Goal: Information Seeking & Learning: Compare options

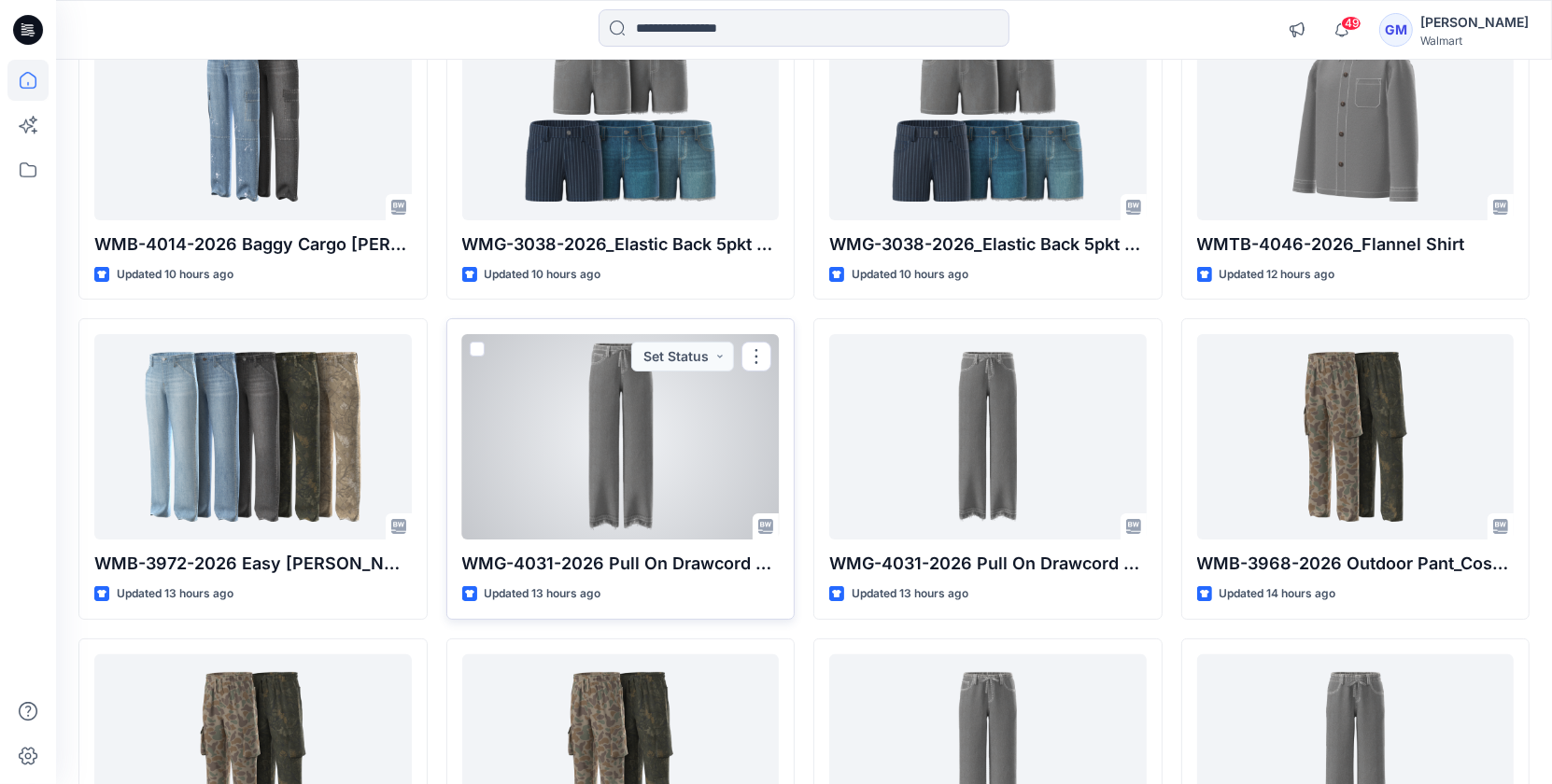
scroll to position [280, 0]
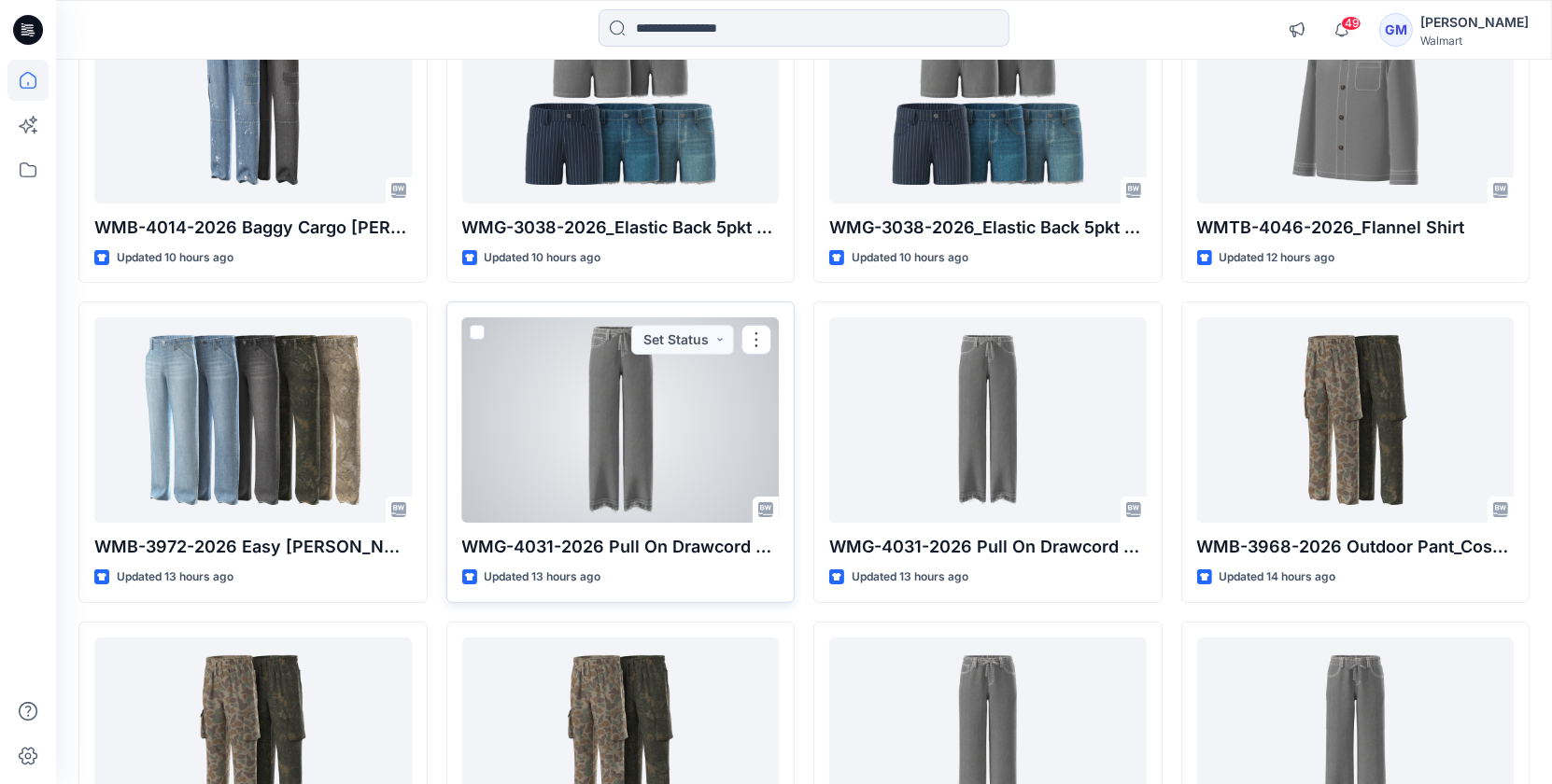
click at [668, 441] on div at bounding box center [621, 419] width 317 height 205
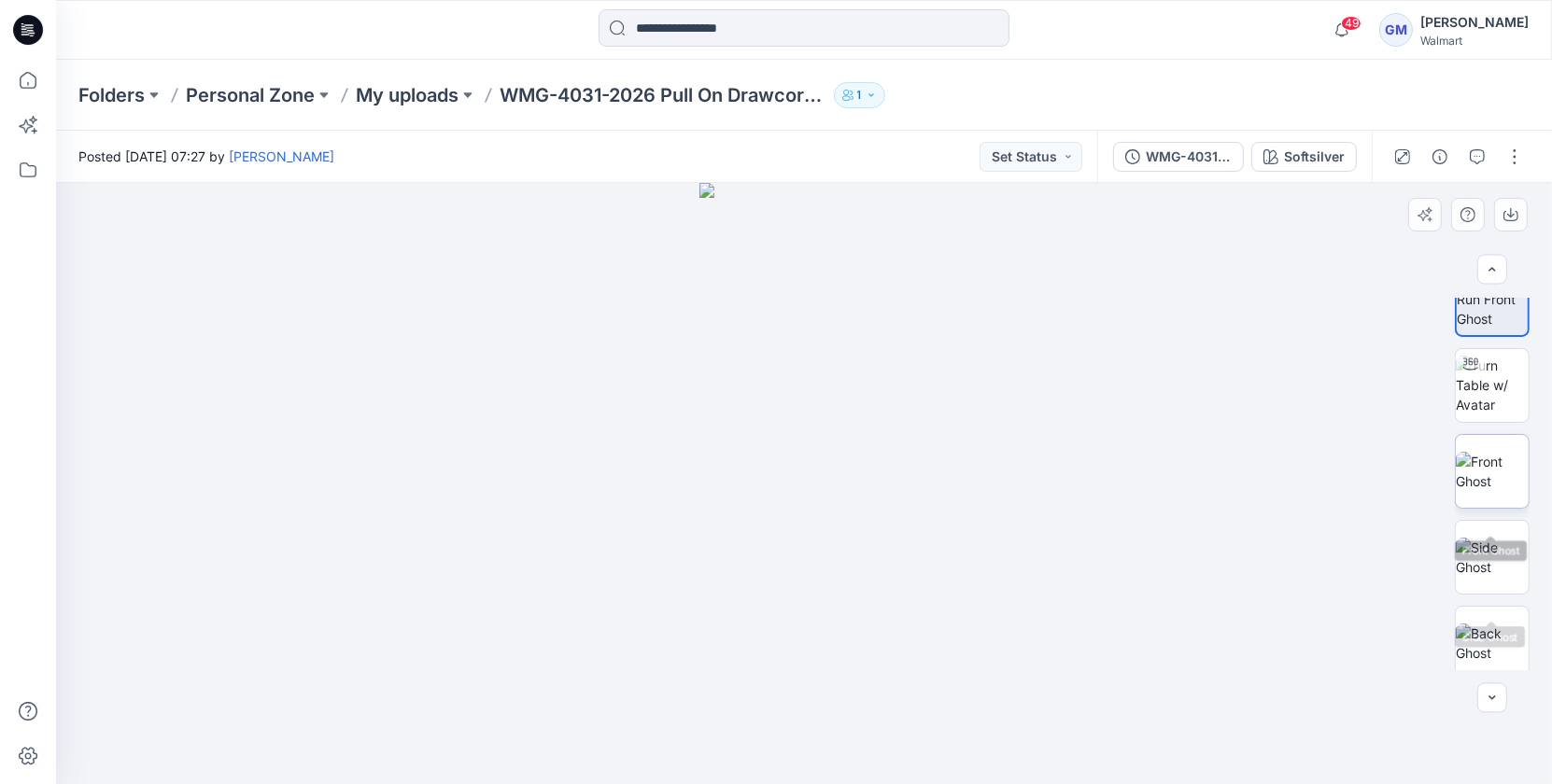
scroll to position [43, 0]
click at [1488, 387] on img at bounding box center [1492, 377] width 72 height 58
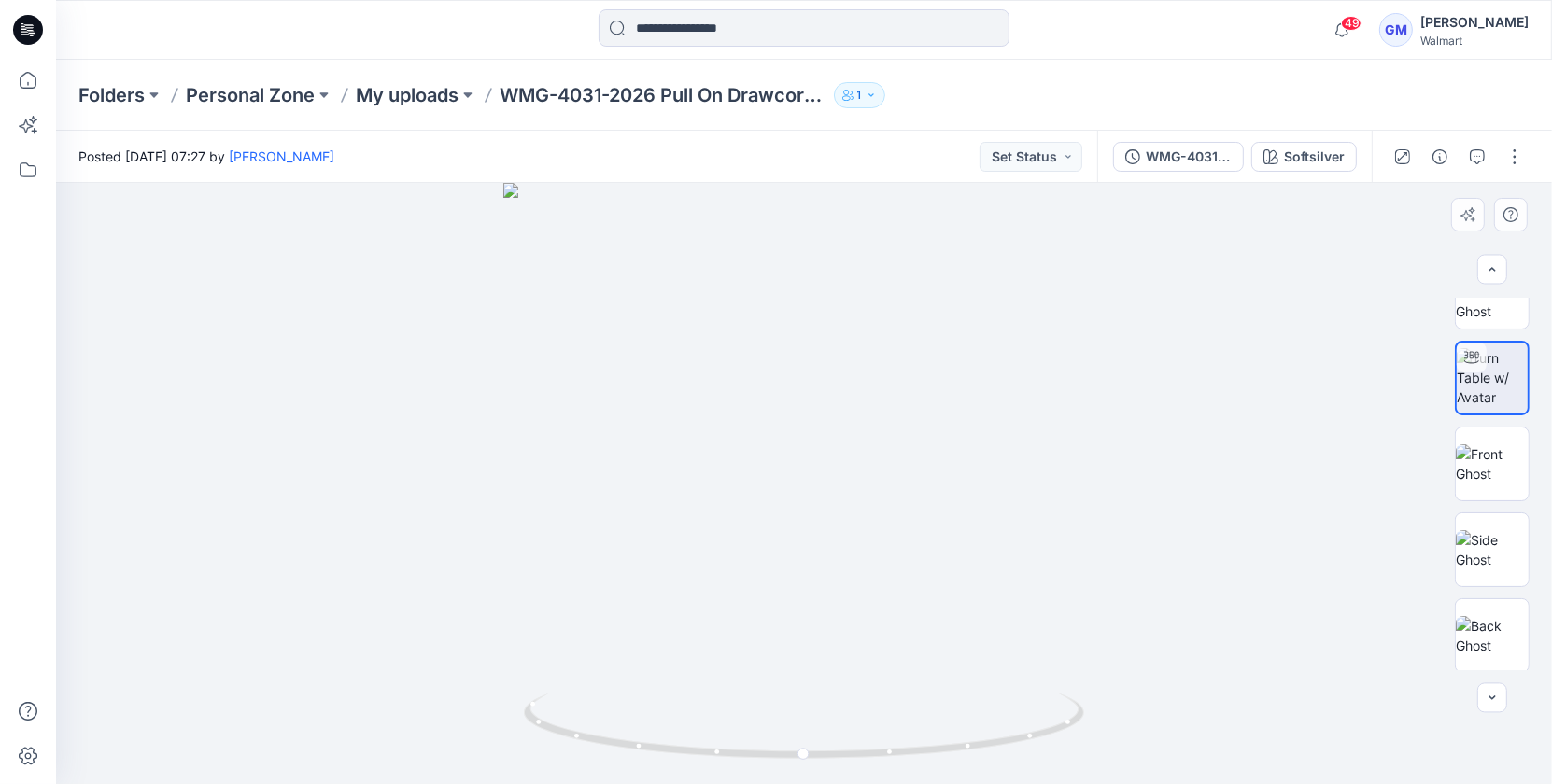
scroll to position [45, 0]
click at [1482, 463] on img at bounding box center [1492, 462] width 72 height 40
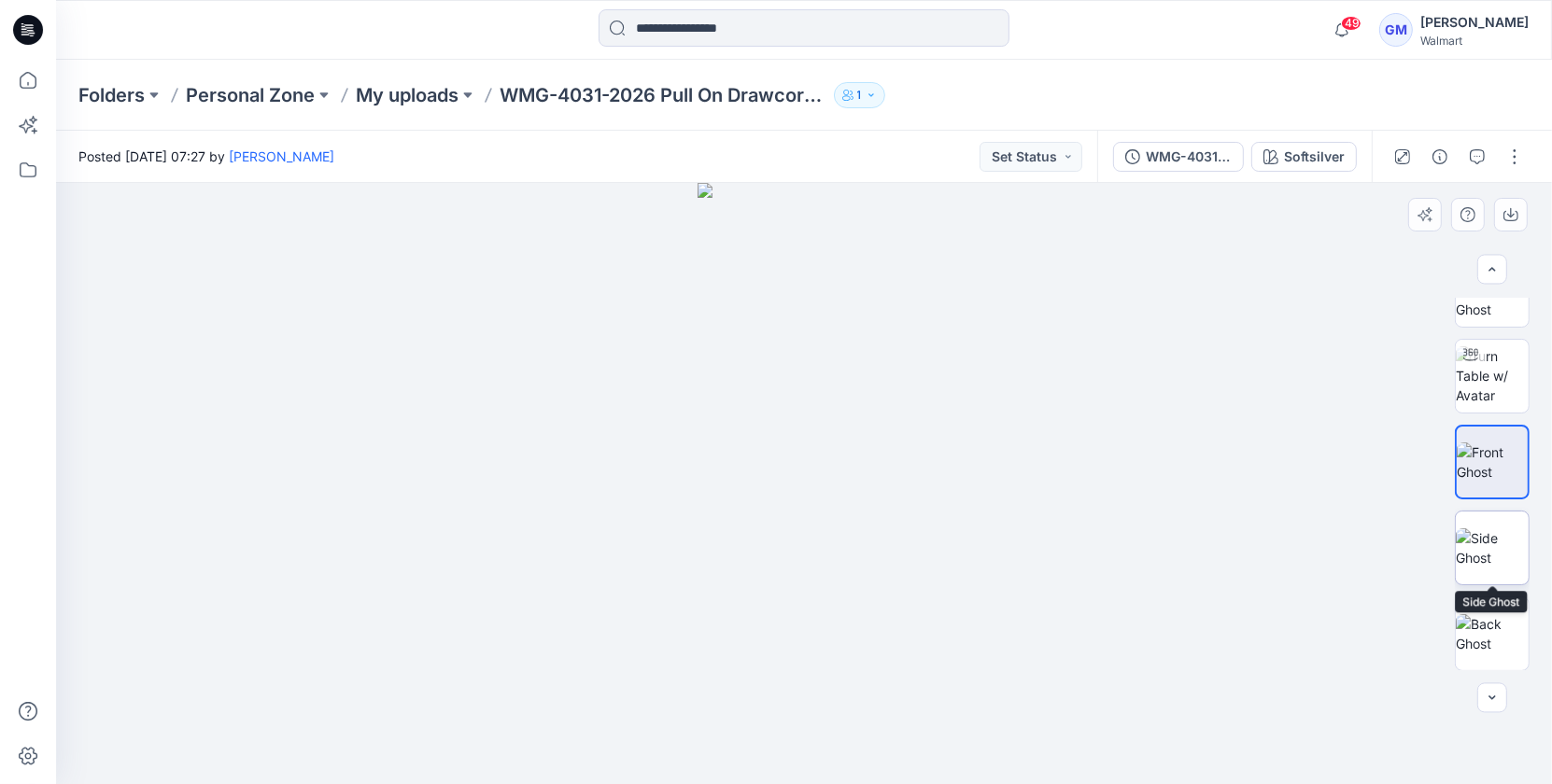
click at [1481, 531] on img at bounding box center [1492, 548] width 72 height 40
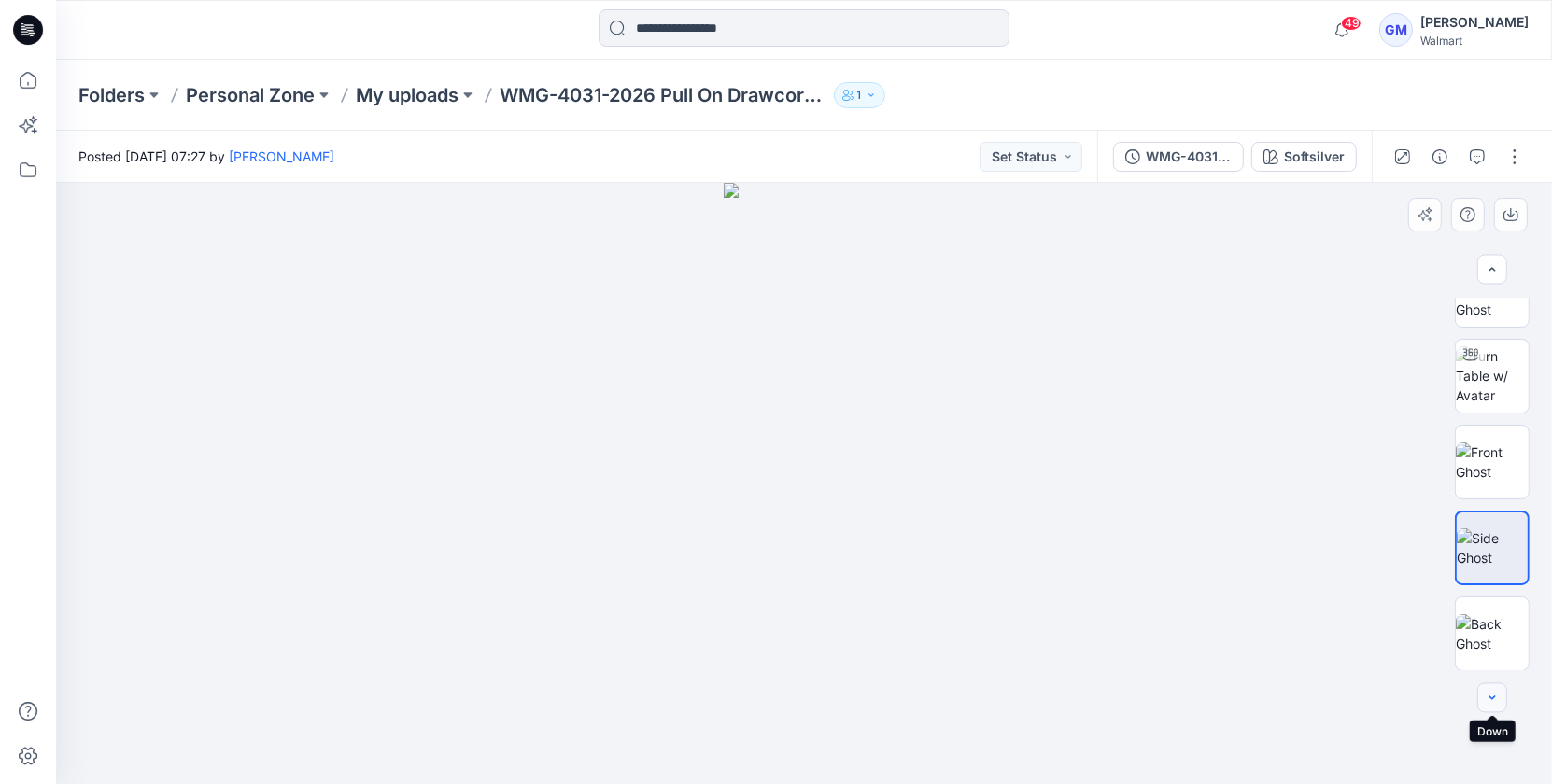
click at [1481, 687] on button "button" at bounding box center [1492, 698] width 30 height 30
click at [1483, 694] on button "button" at bounding box center [1492, 698] width 30 height 30
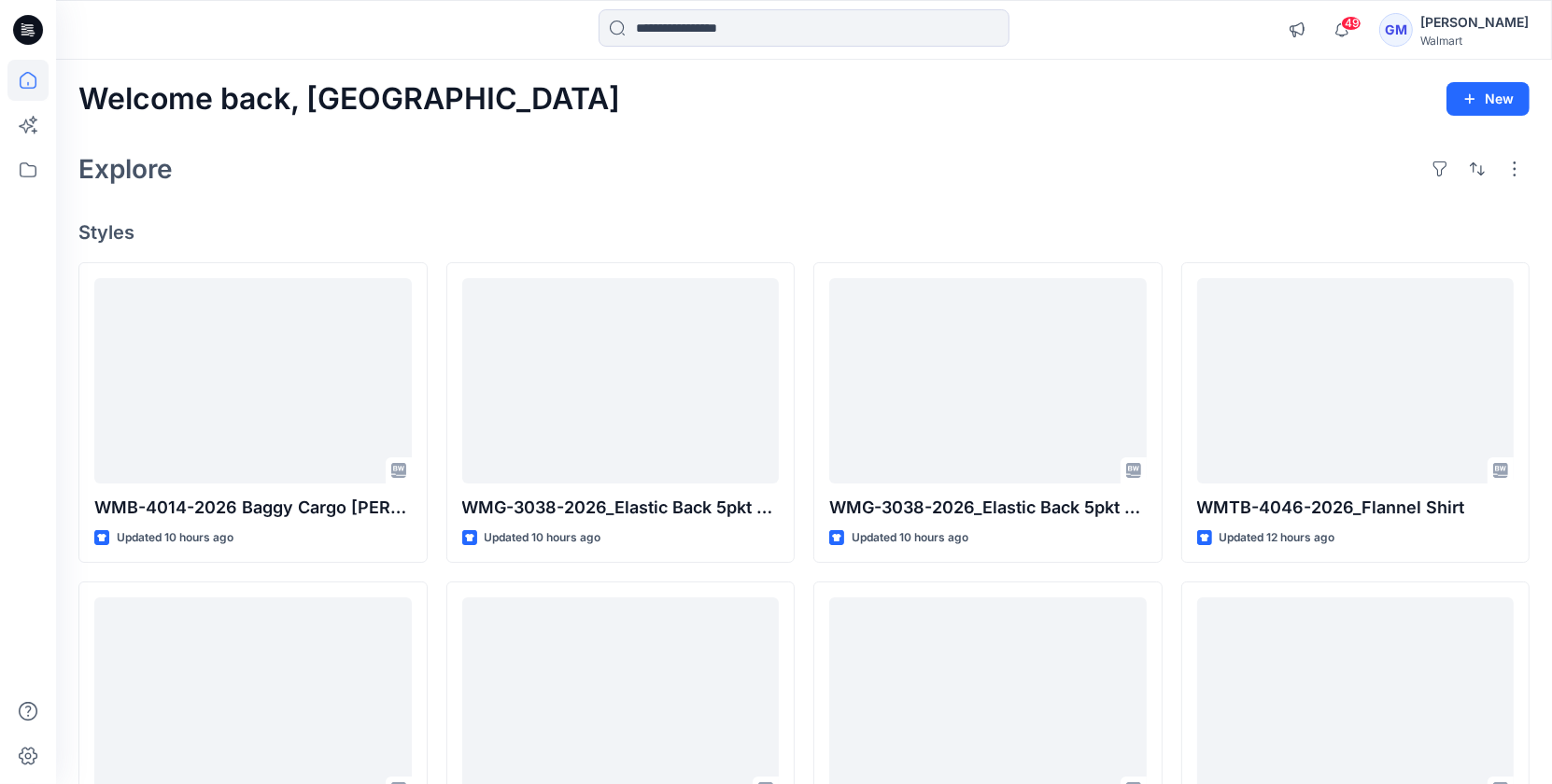
scroll to position [280, 0]
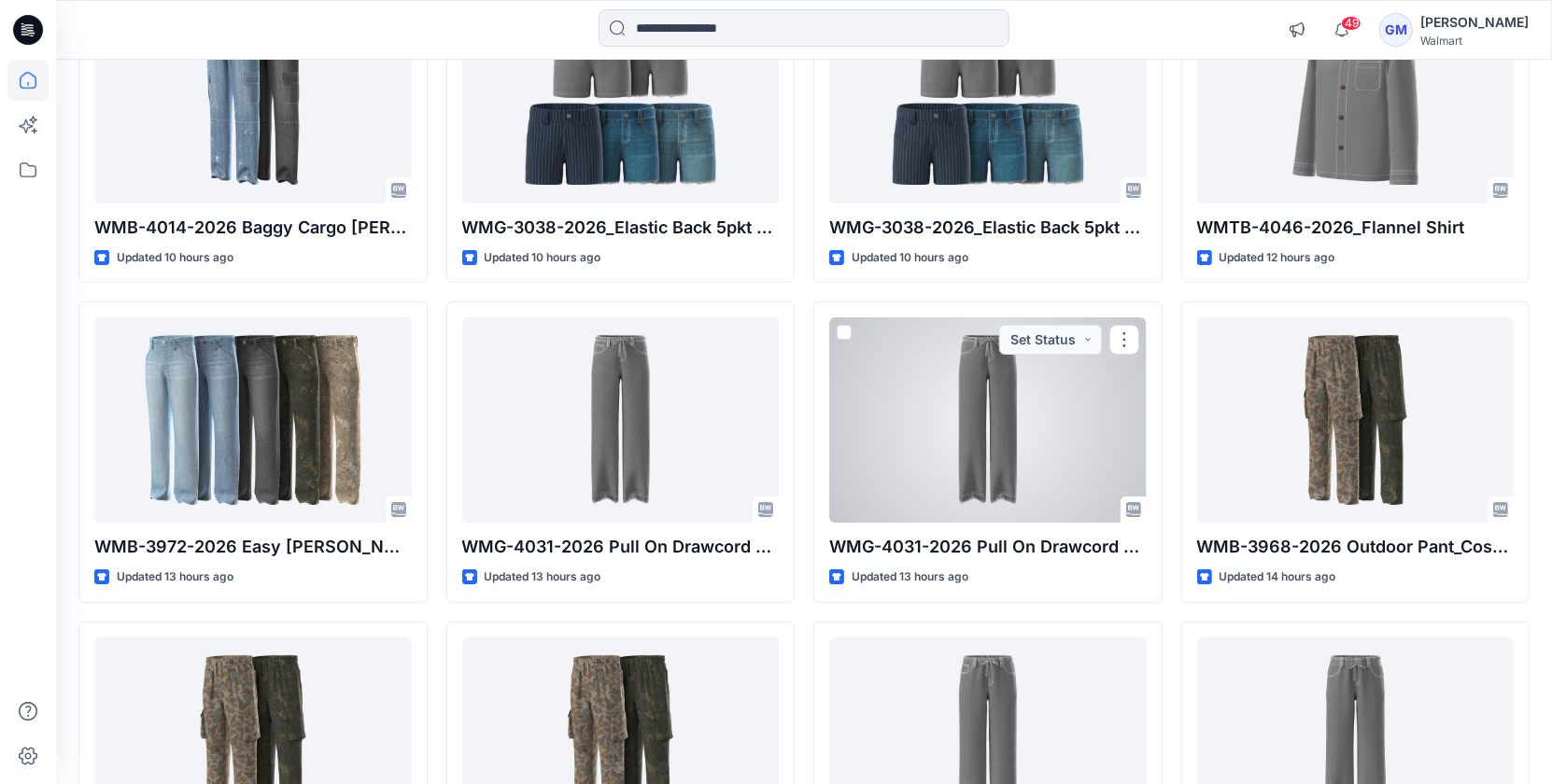
click at [1028, 402] on div at bounding box center [988, 419] width 317 height 205
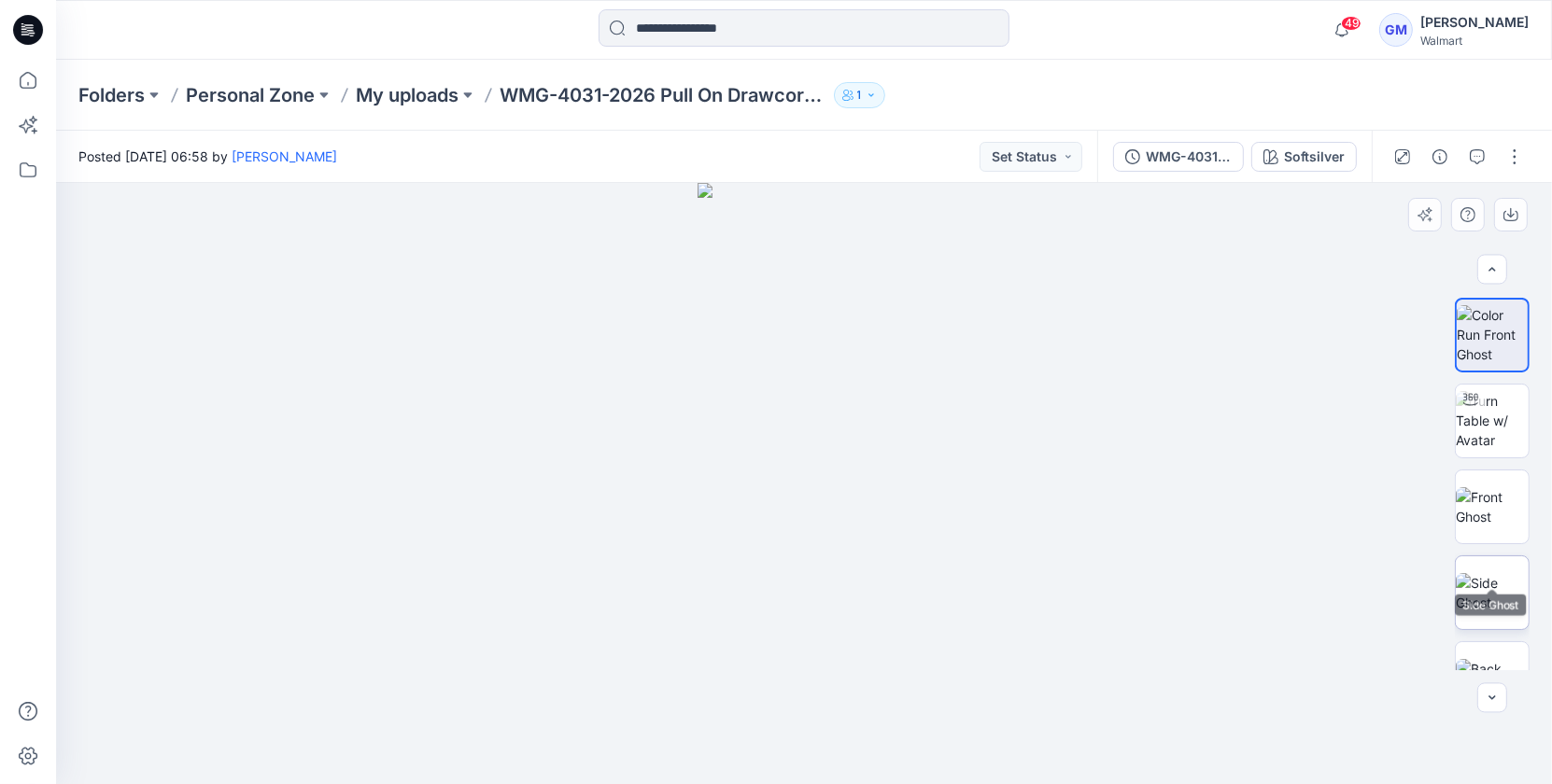
scroll to position [45, 0]
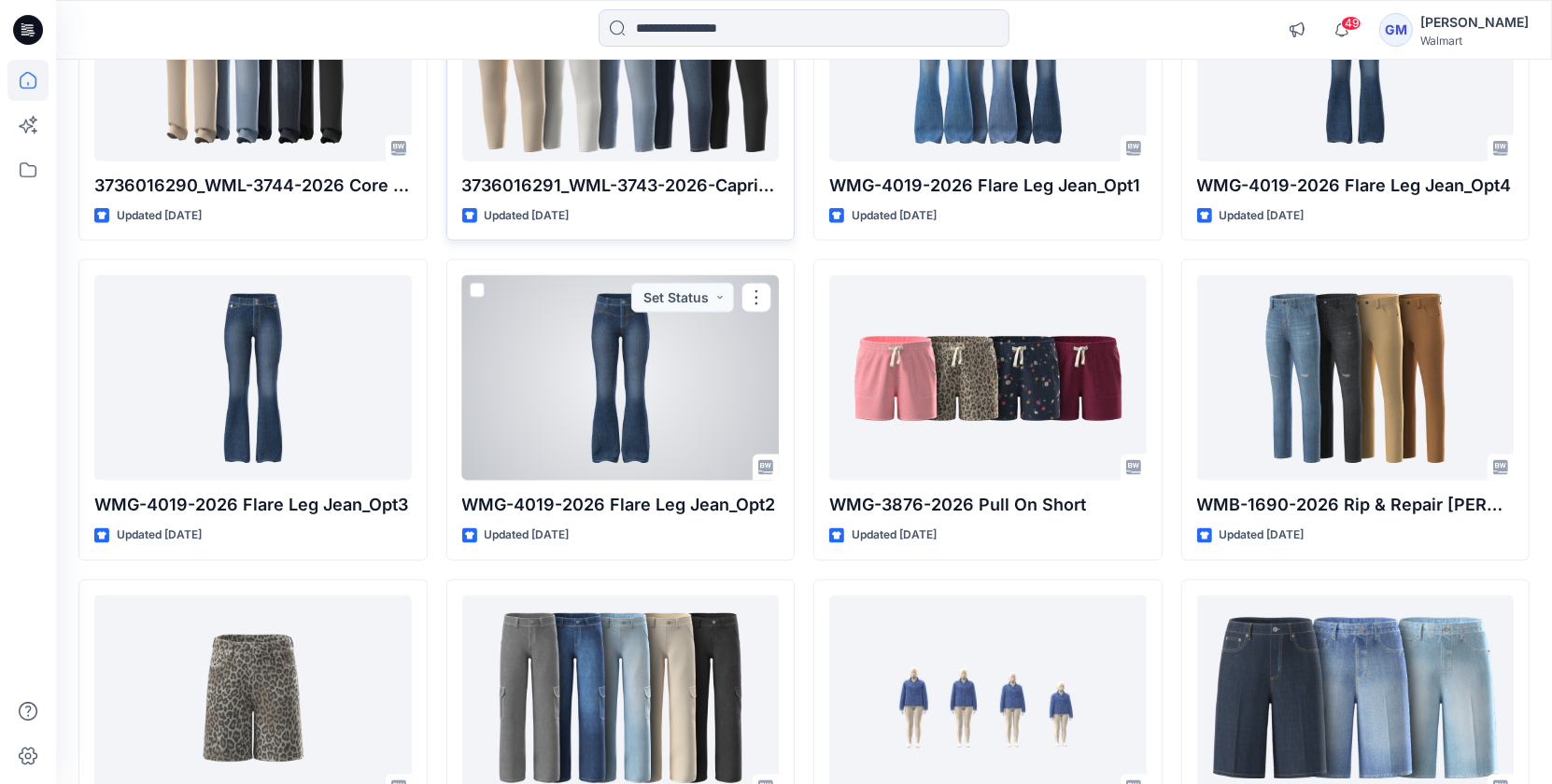
scroll to position [2011, 0]
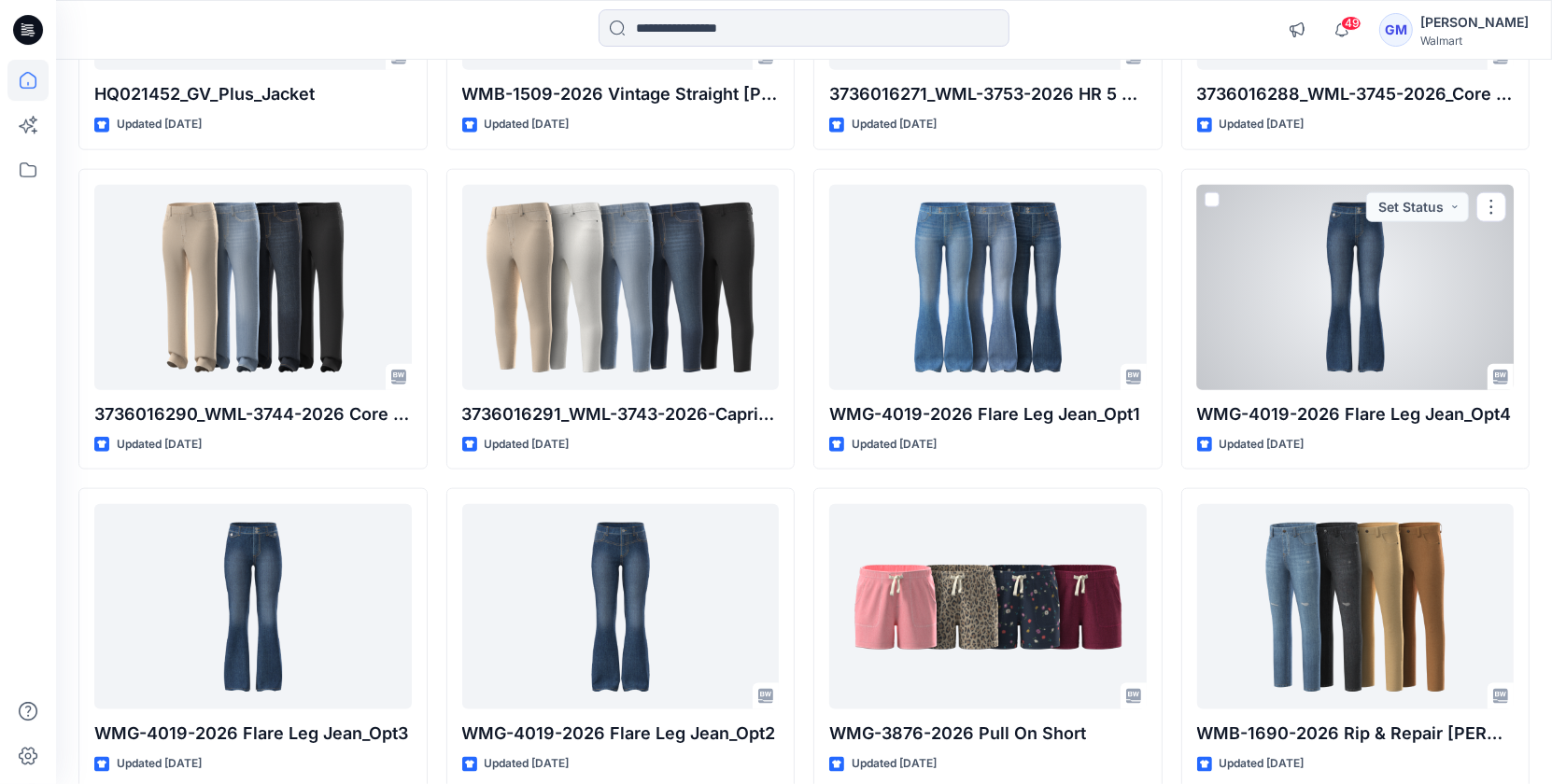
click at [1306, 298] on div at bounding box center [1356, 286] width 317 height 205
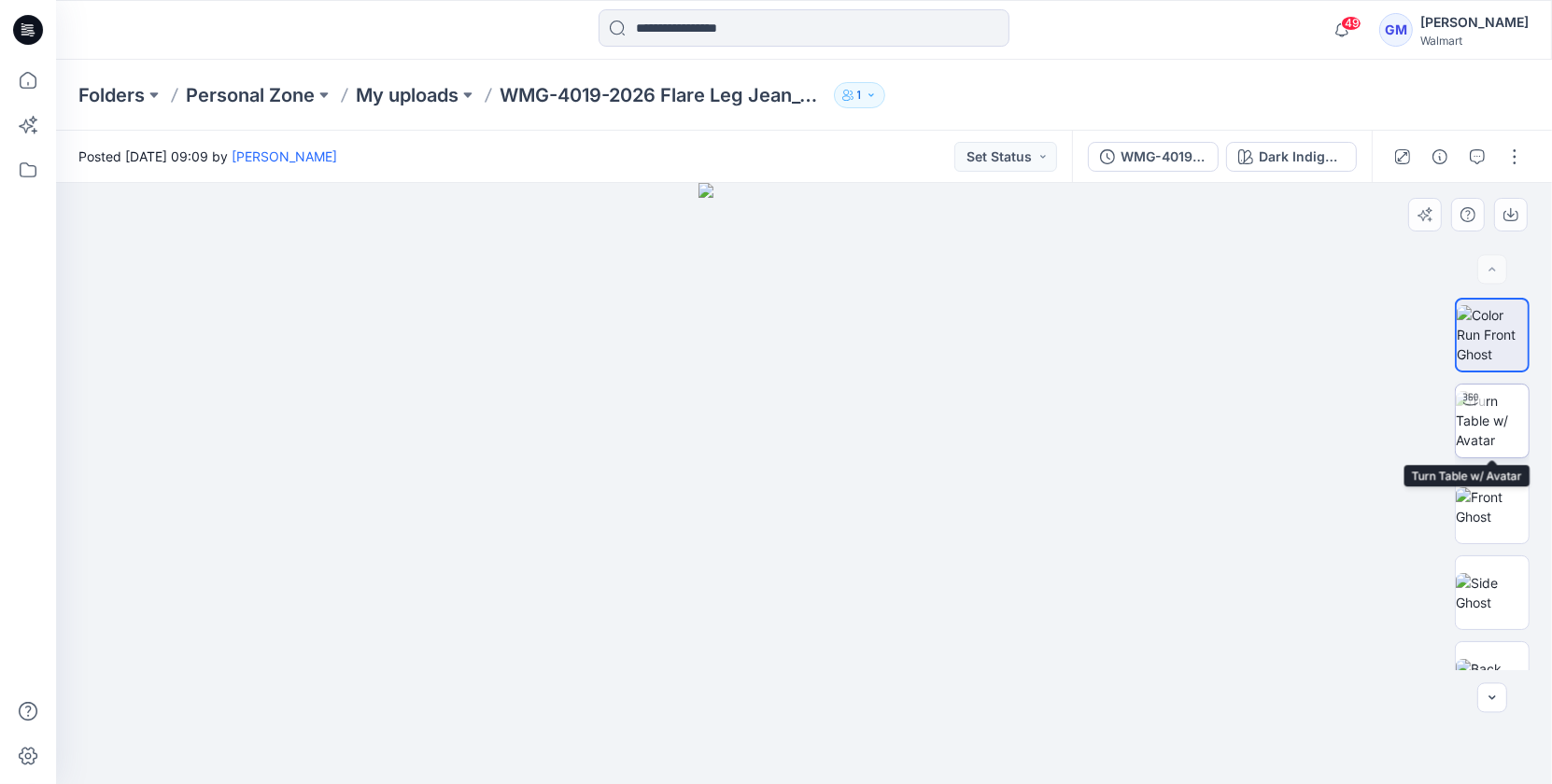
click at [1485, 421] on img at bounding box center [1492, 420] width 72 height 58
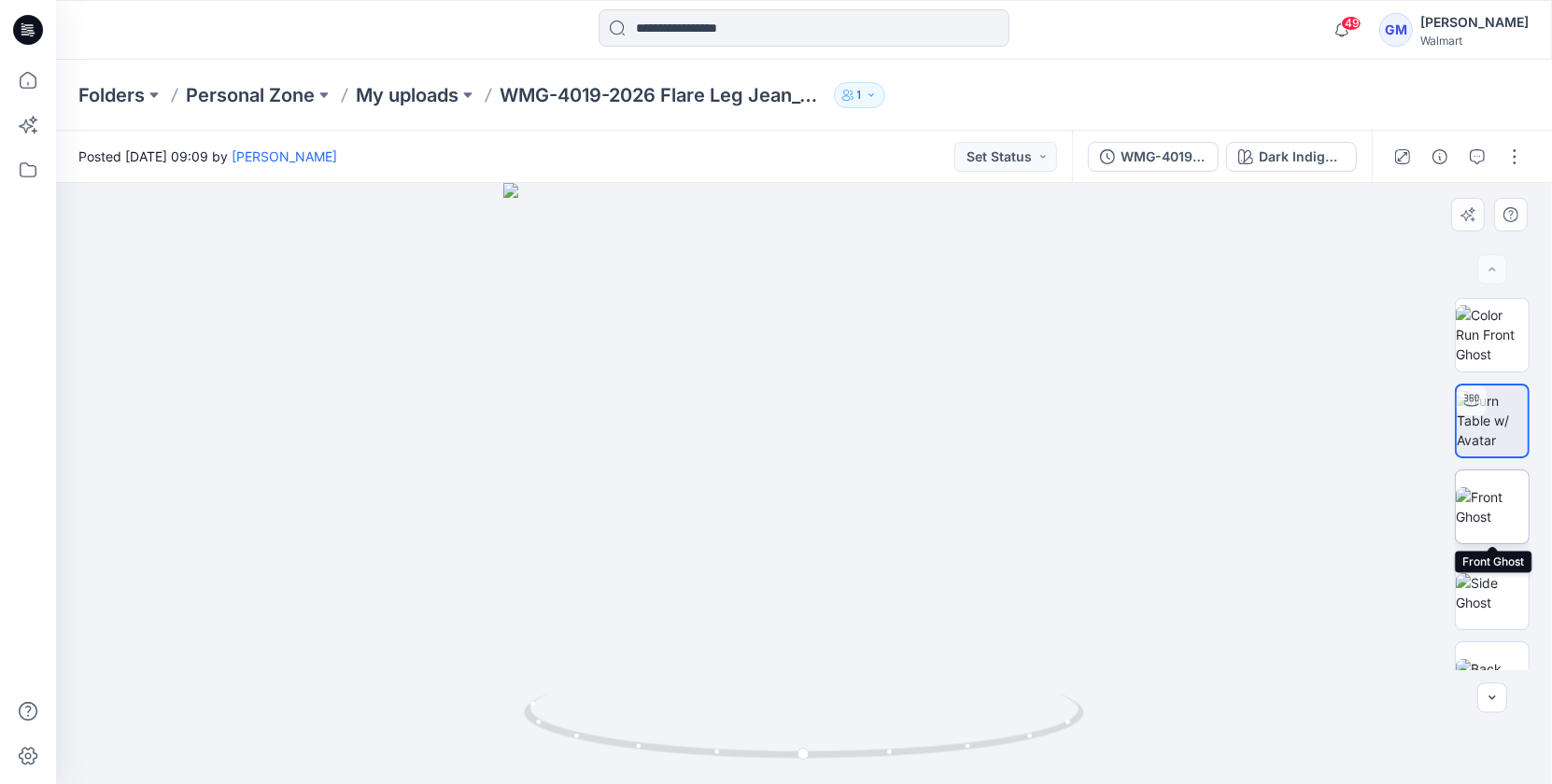
click at [1510, 511] on img at bounding box center [1492, 507] width 72 height 40
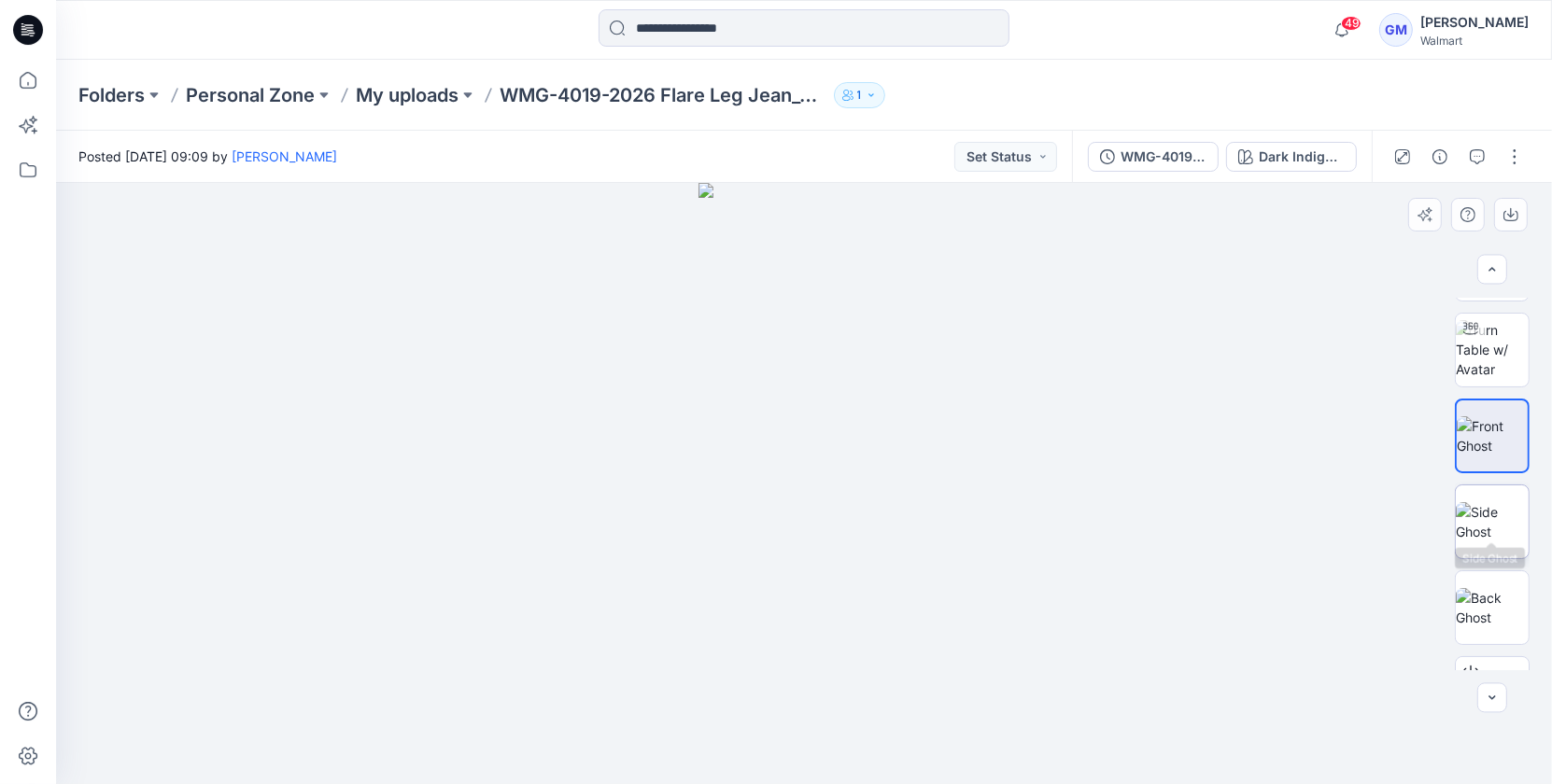
scroll to position [101, 0]
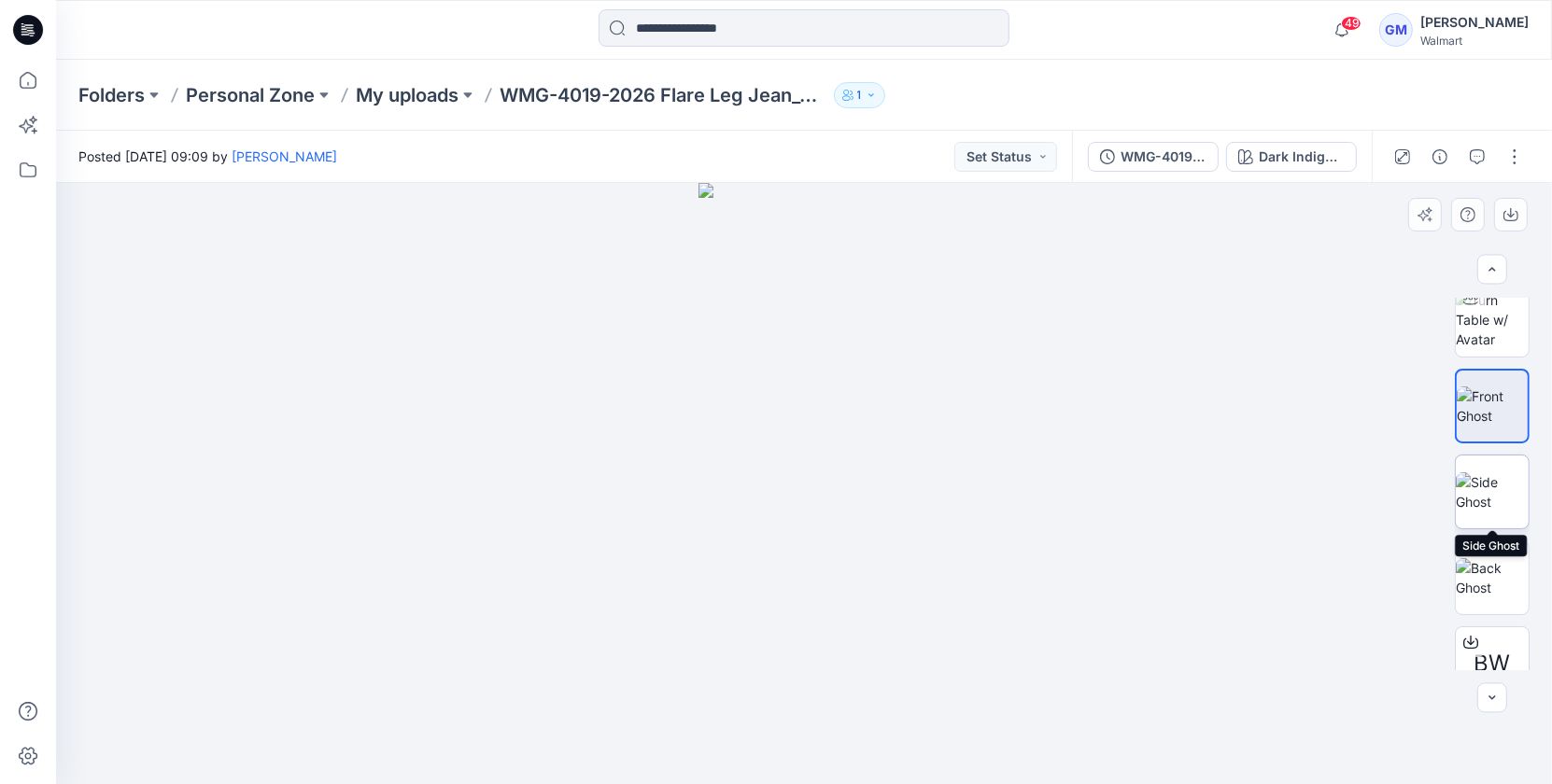
click at [1498, 505] on img at bounding box center [1492, 493] width 72 height 40
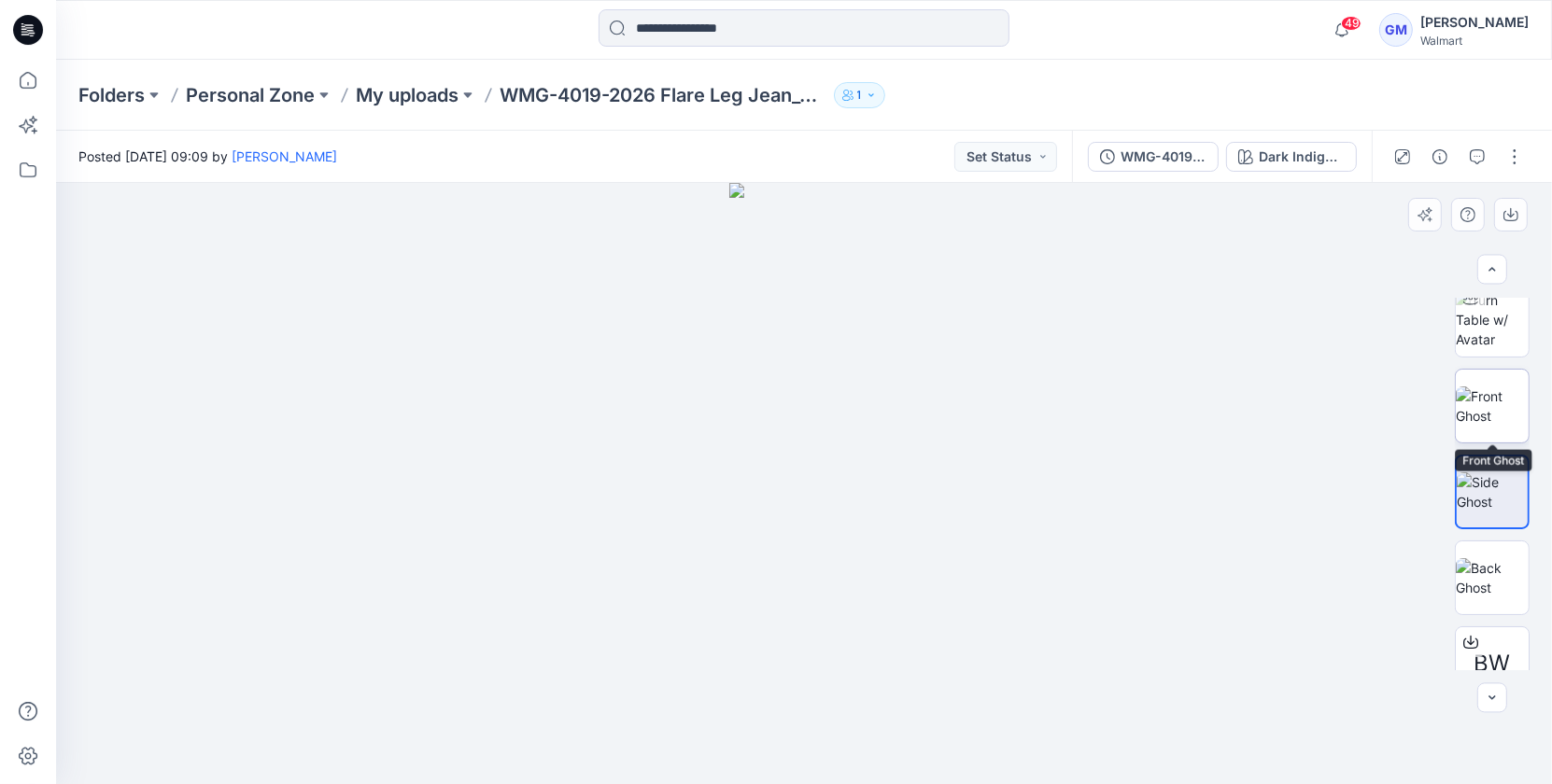
click at [1479, 410] on img at bounding box center [1492, 406] width 72 height 40
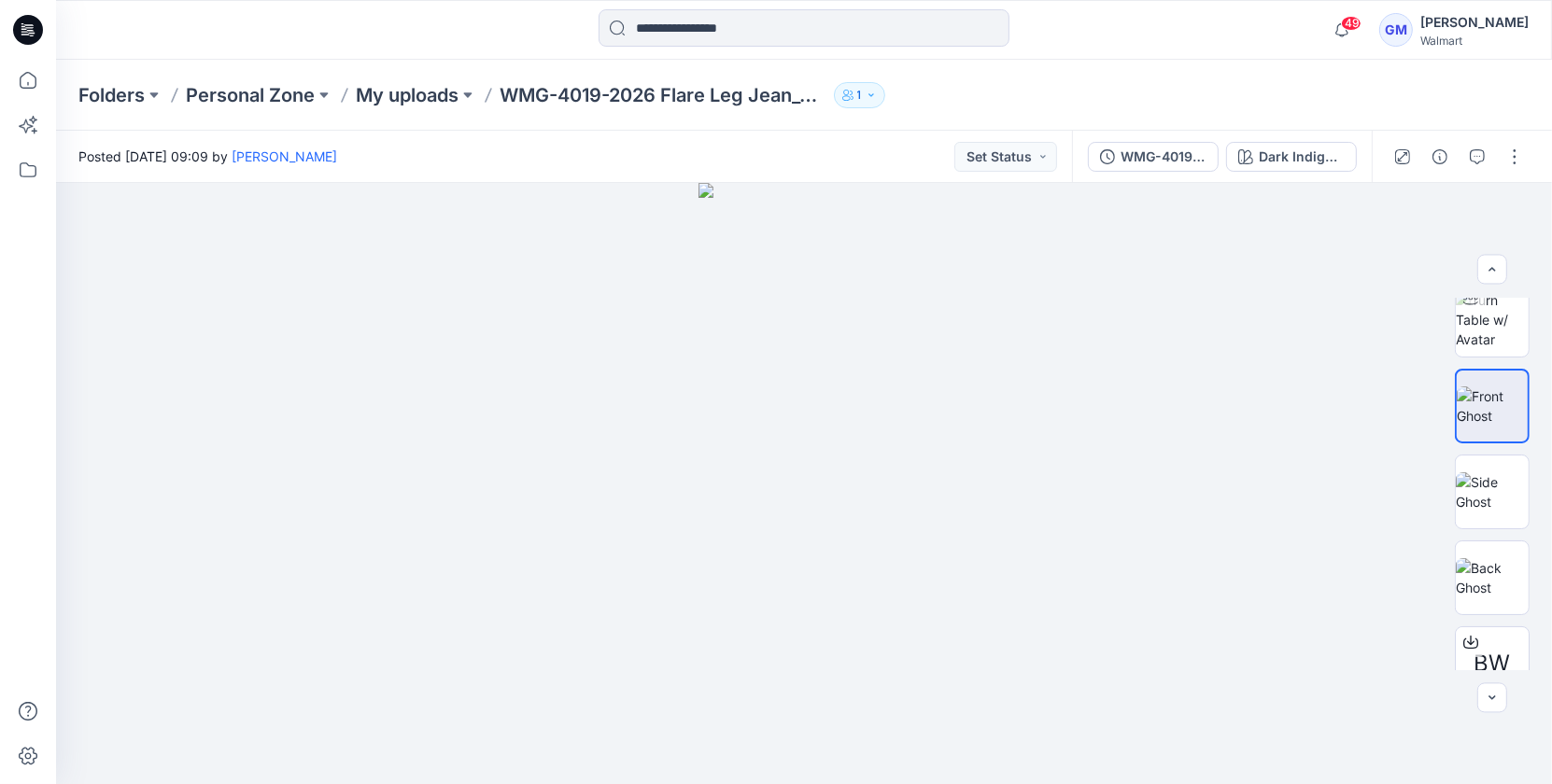
scroll to position [2011, 0]
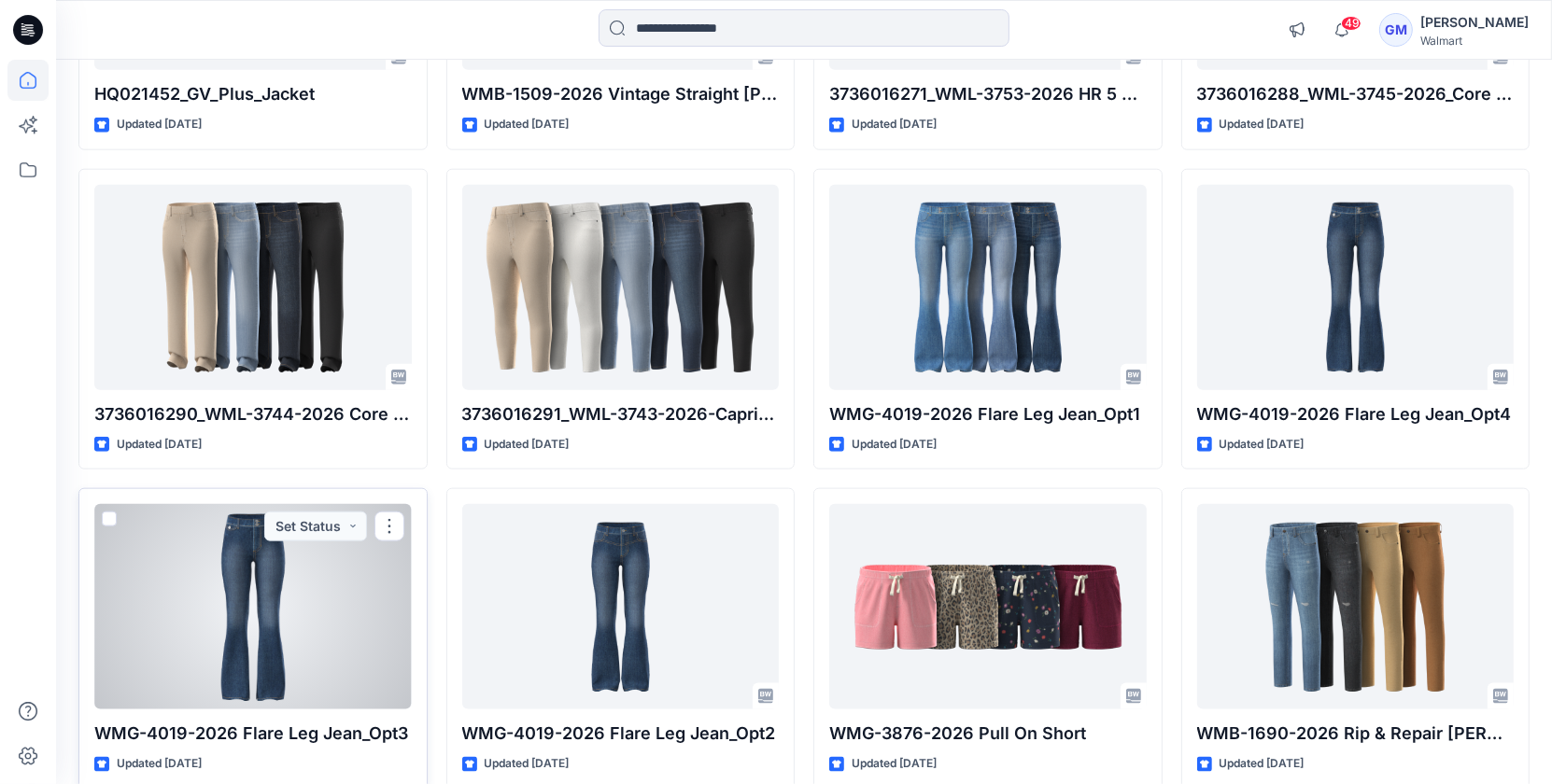
click at [342, 574] on div at bounding box center [253, 607] width 317 height 205
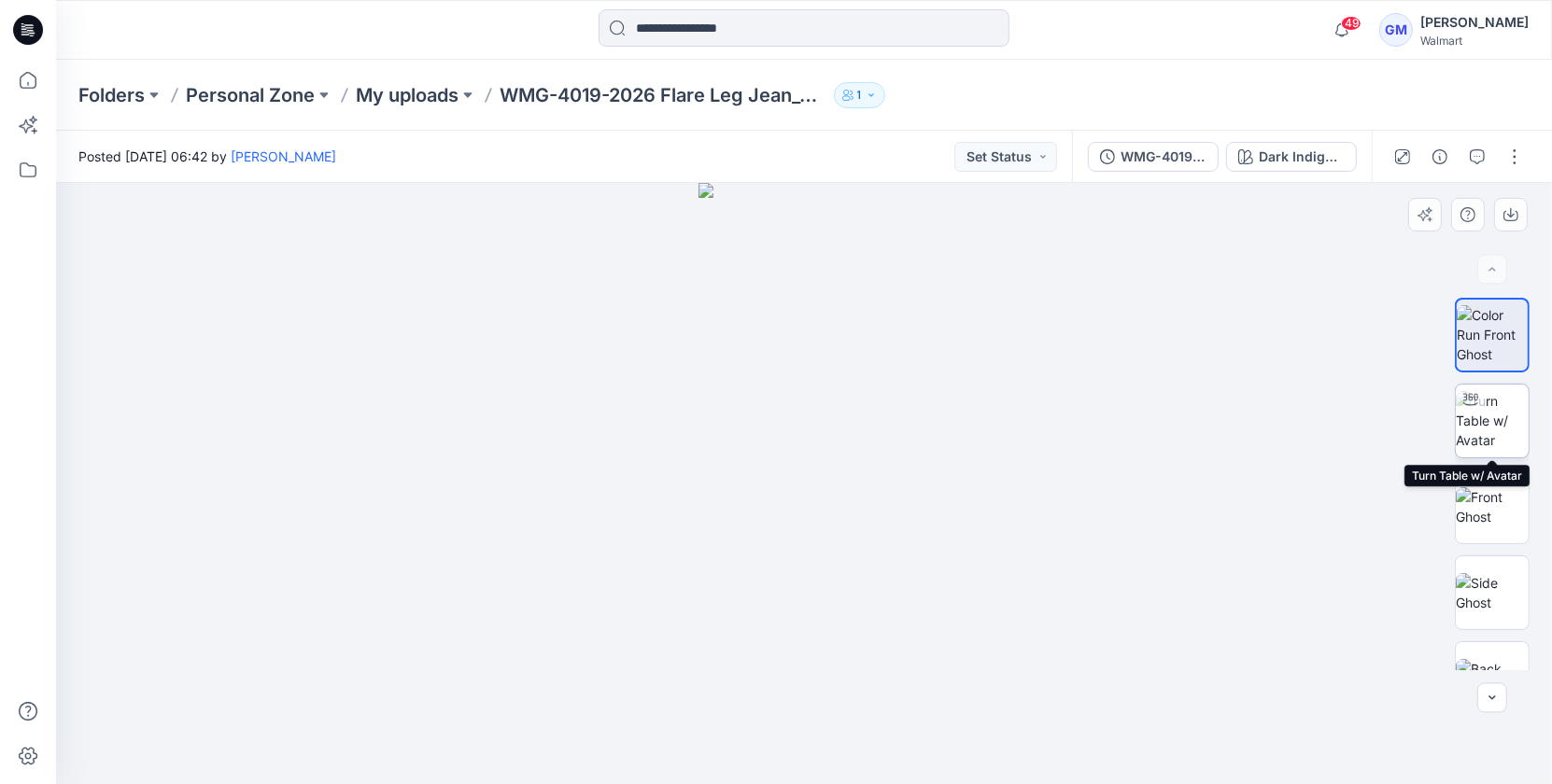
click at [1479, 427] on img at bounding box center [1492, 420] width 72 height 58
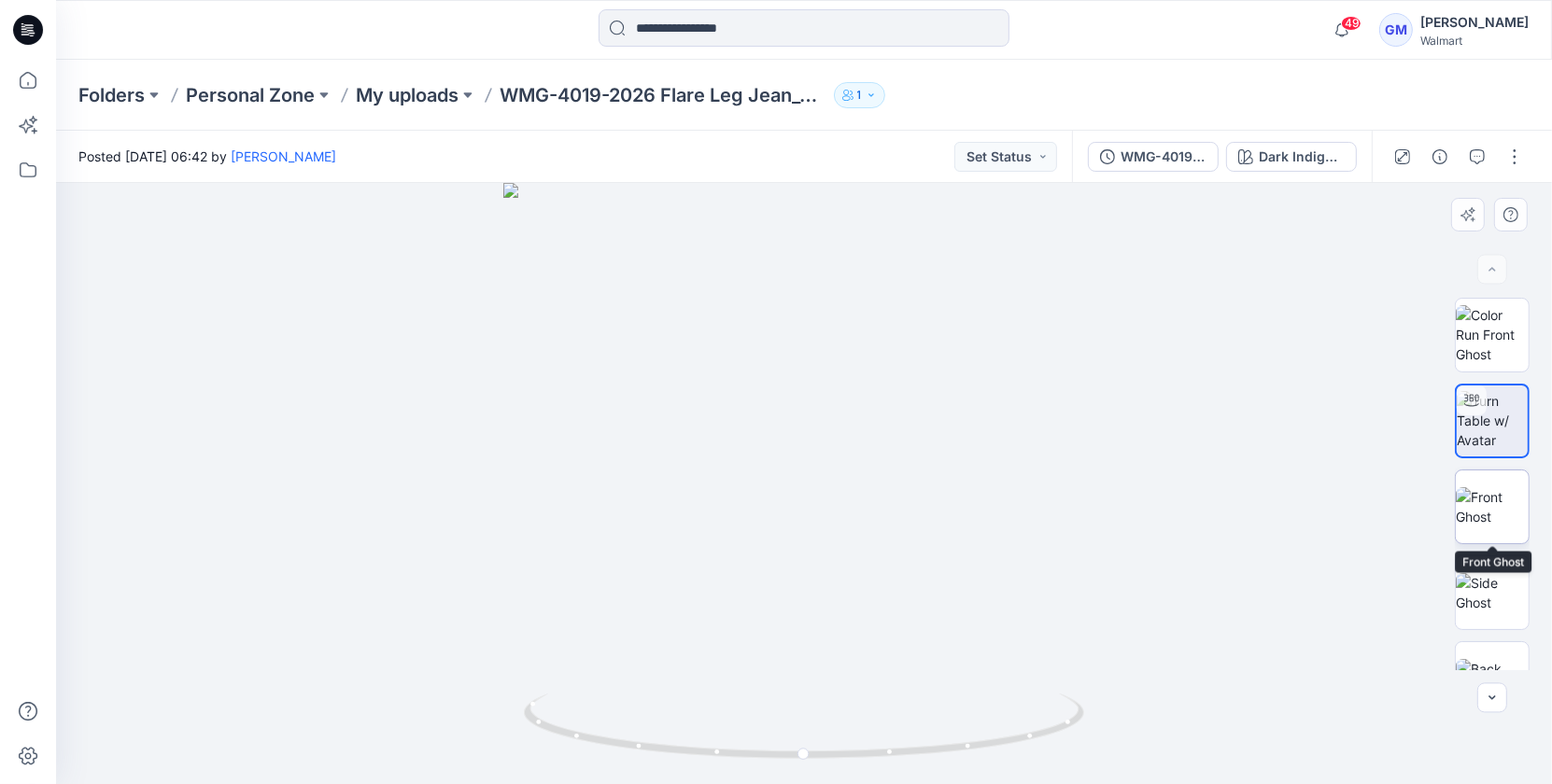
click at [1492, 502] on img at bounding box center [1492, 507] width 72 height 40
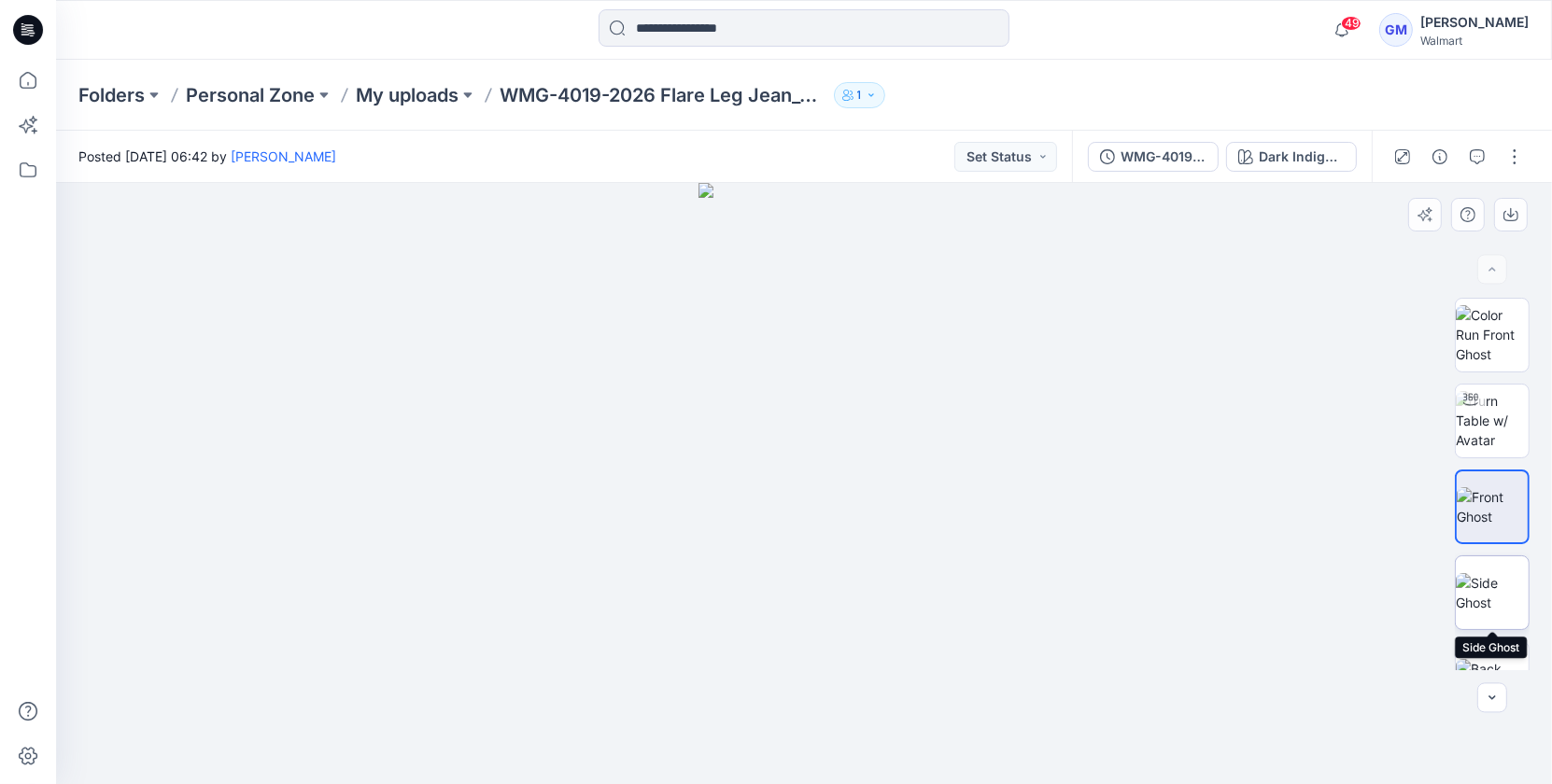
click at [1474, 573] on img at bounding box center [1492, 593] width 72 height 40
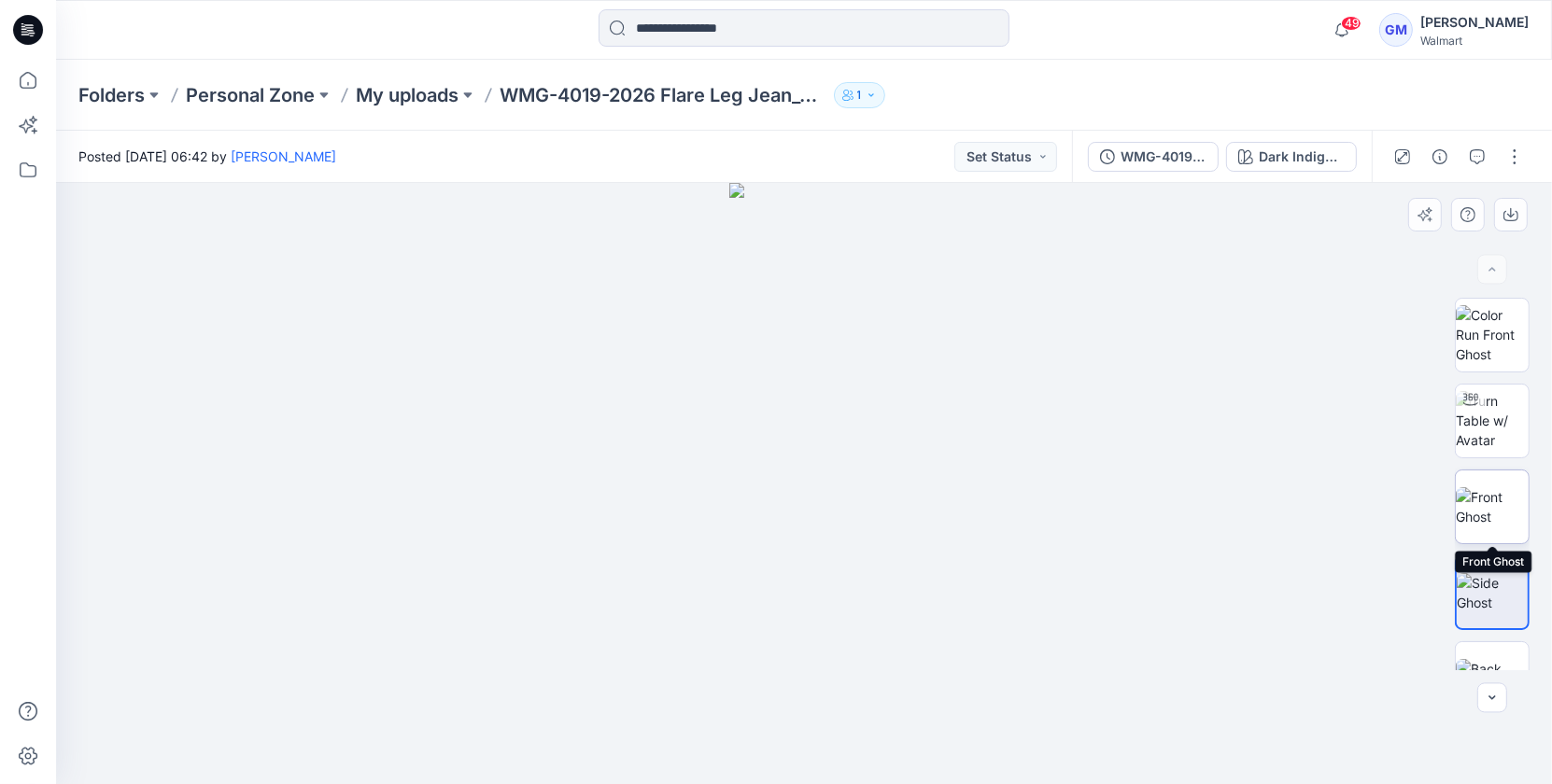
click at [1481, 515] on img at bounding box center [1492, 507] width 72 height 40
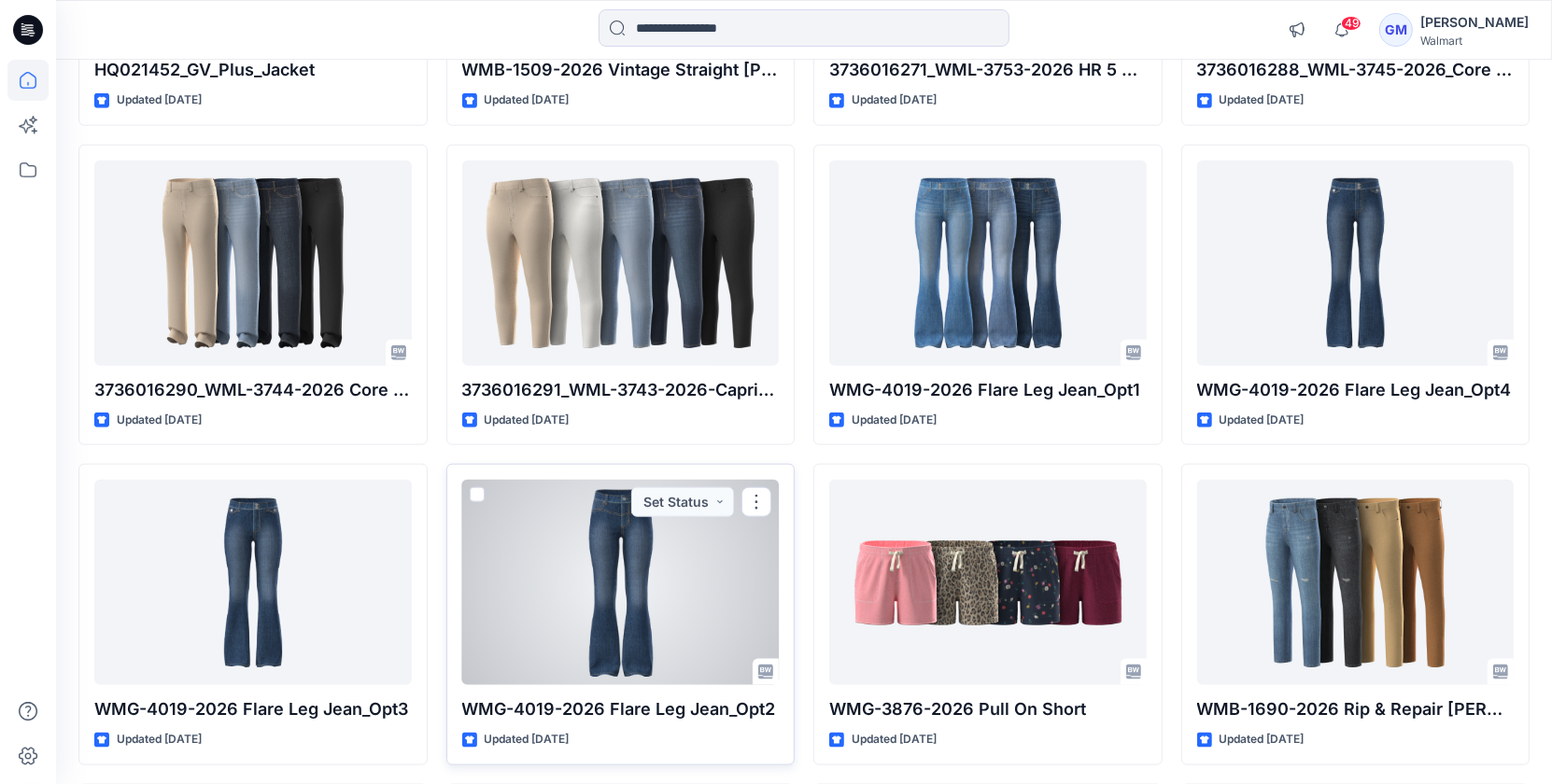
scroll to position [2041, 0]
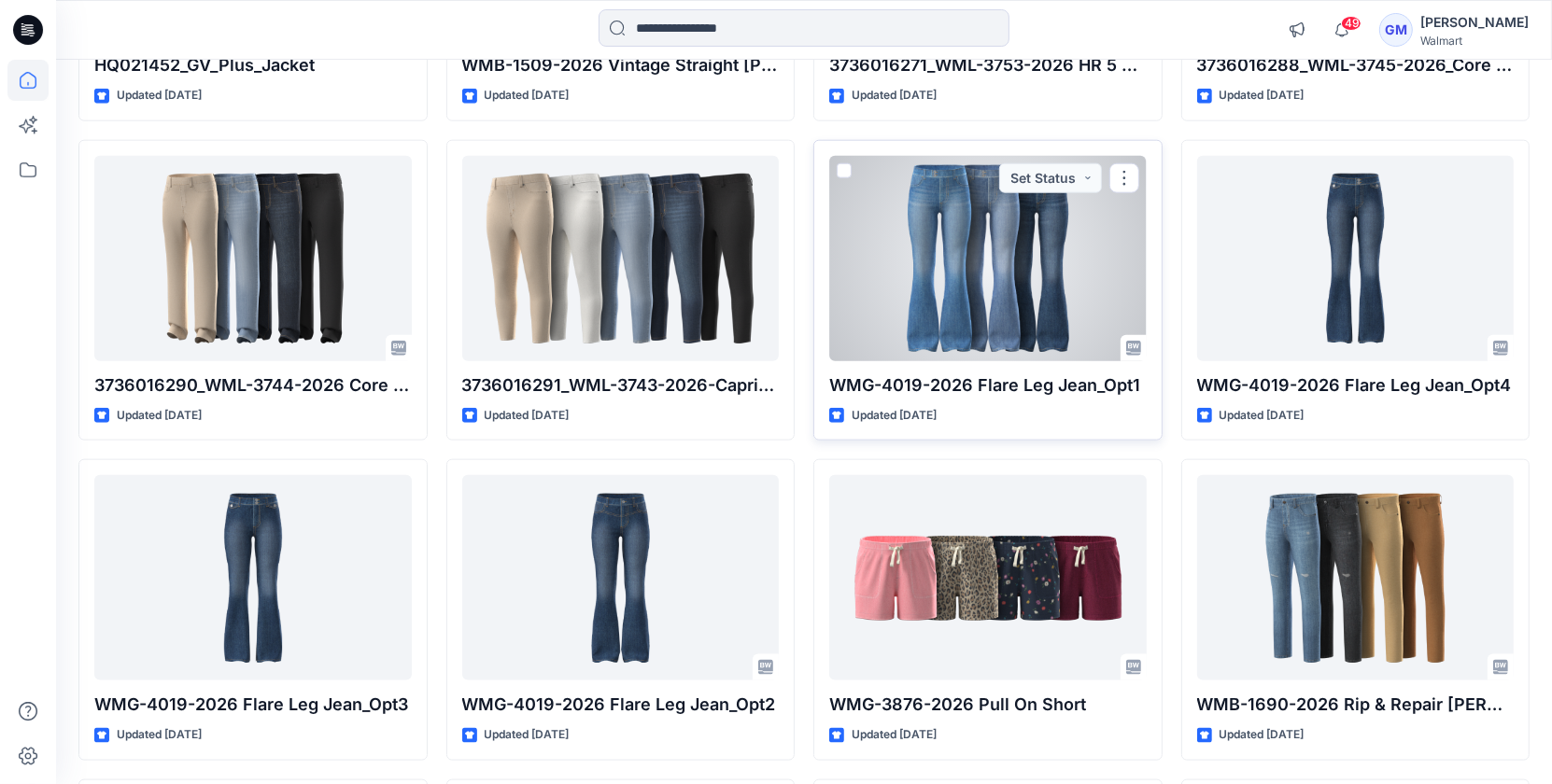
click at [1020, 224] on div at bounding box center [988, 258] width 317 height 205
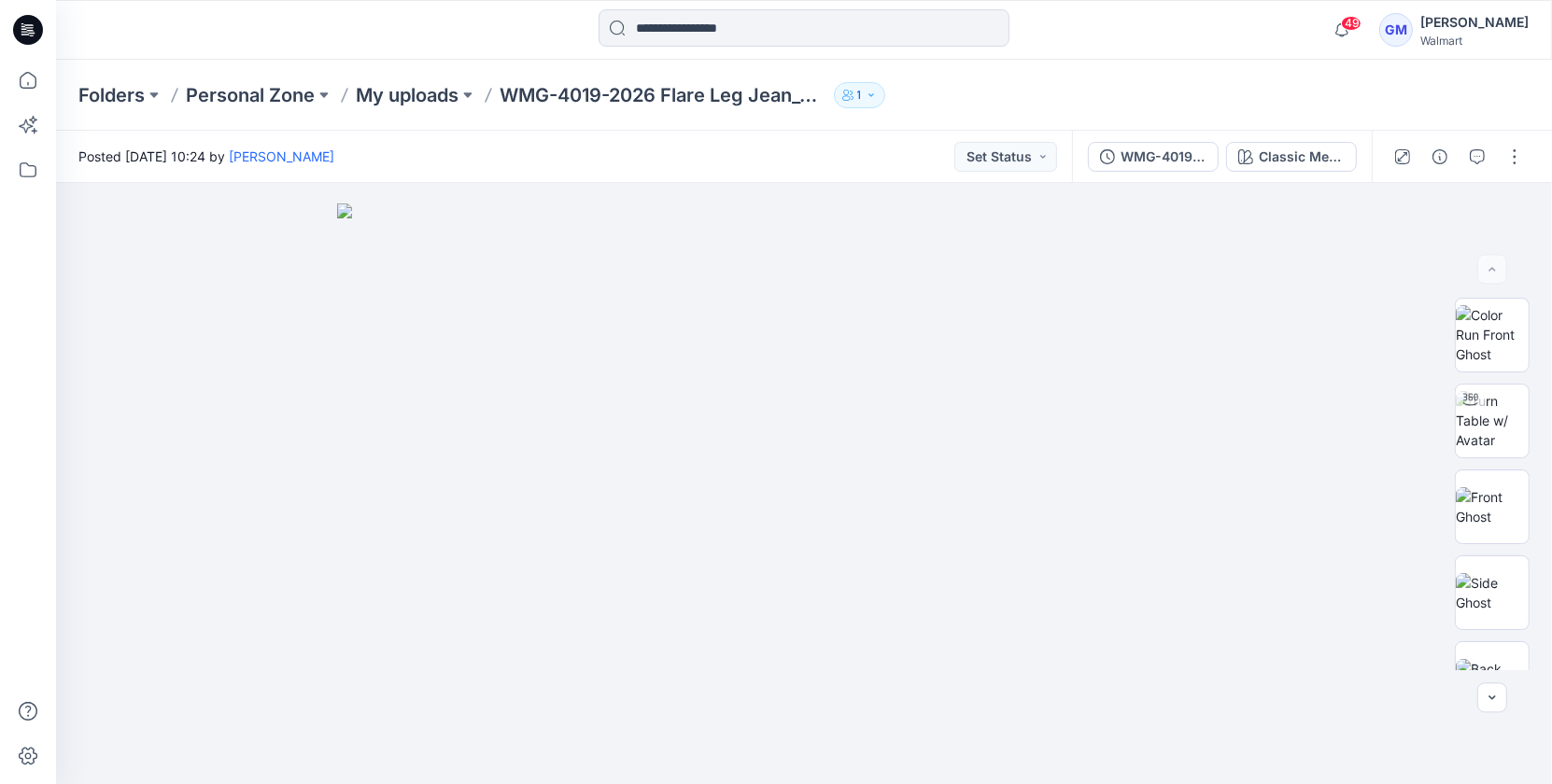
scroll to position [2041, 0]
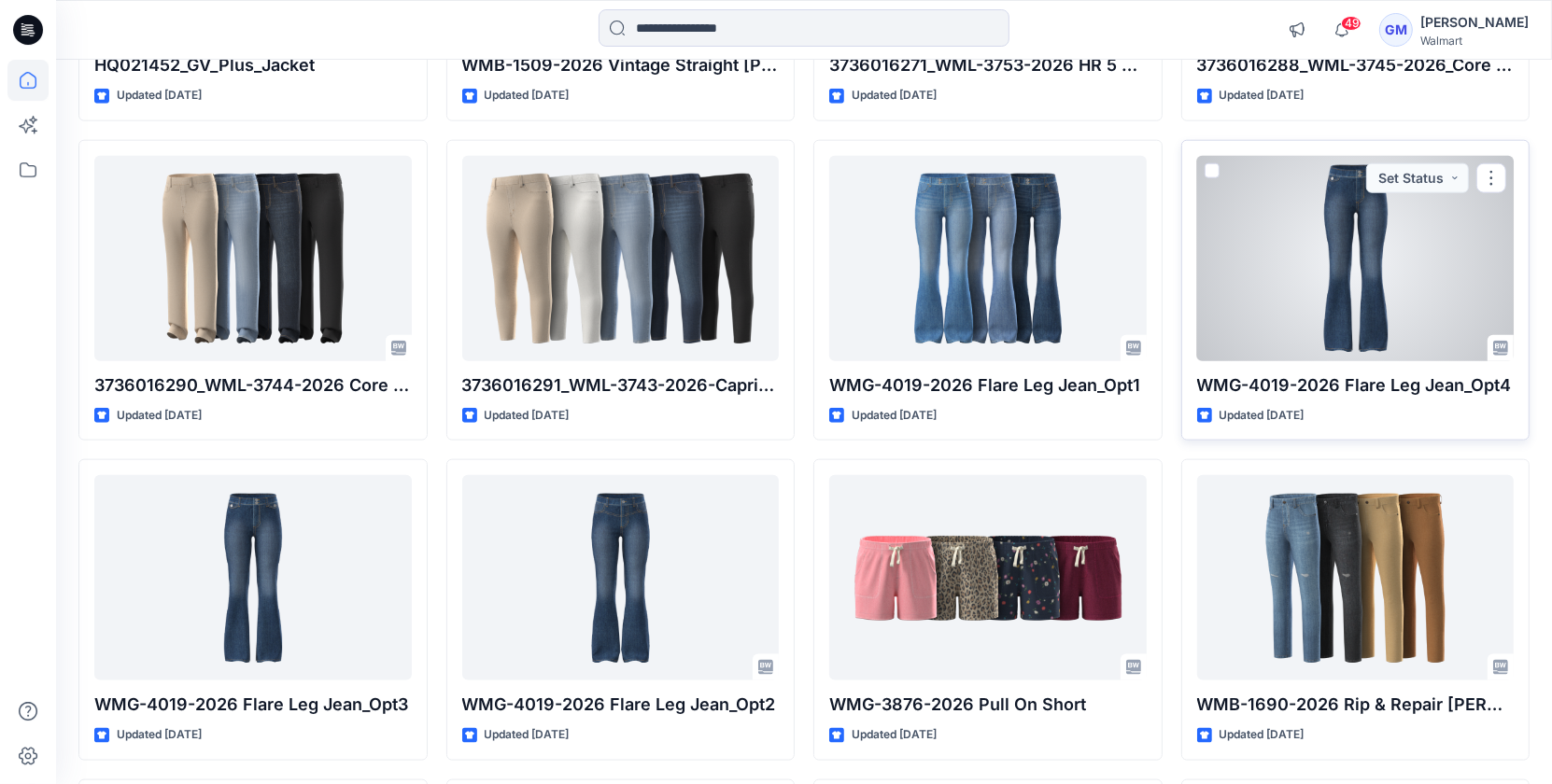
click at [1338, 230] on div at bounding box center [1356, 258] width 317 height 205
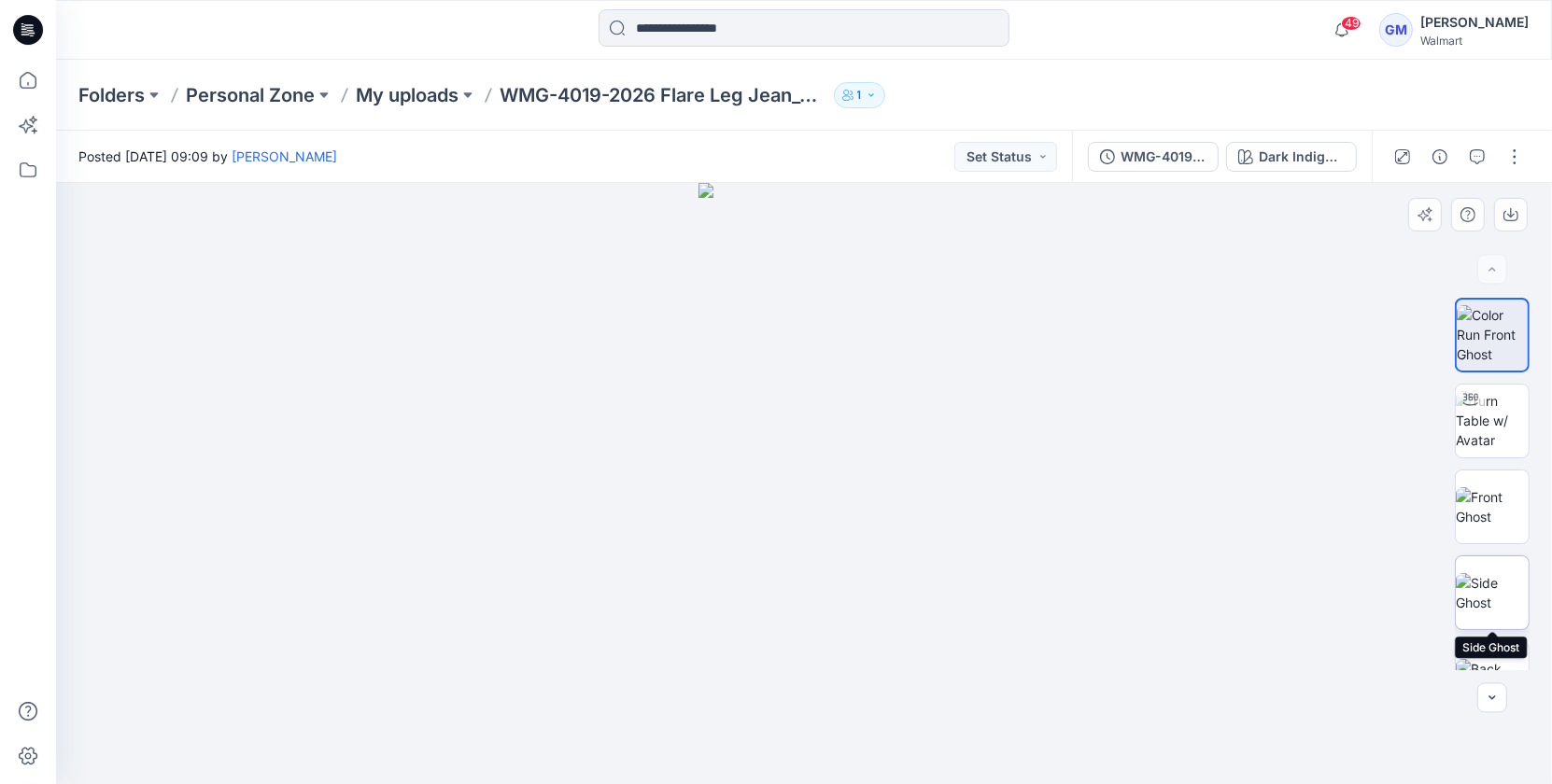
click at [1489, 585] on img at bounding box center [1492, 593] width 72 height 40
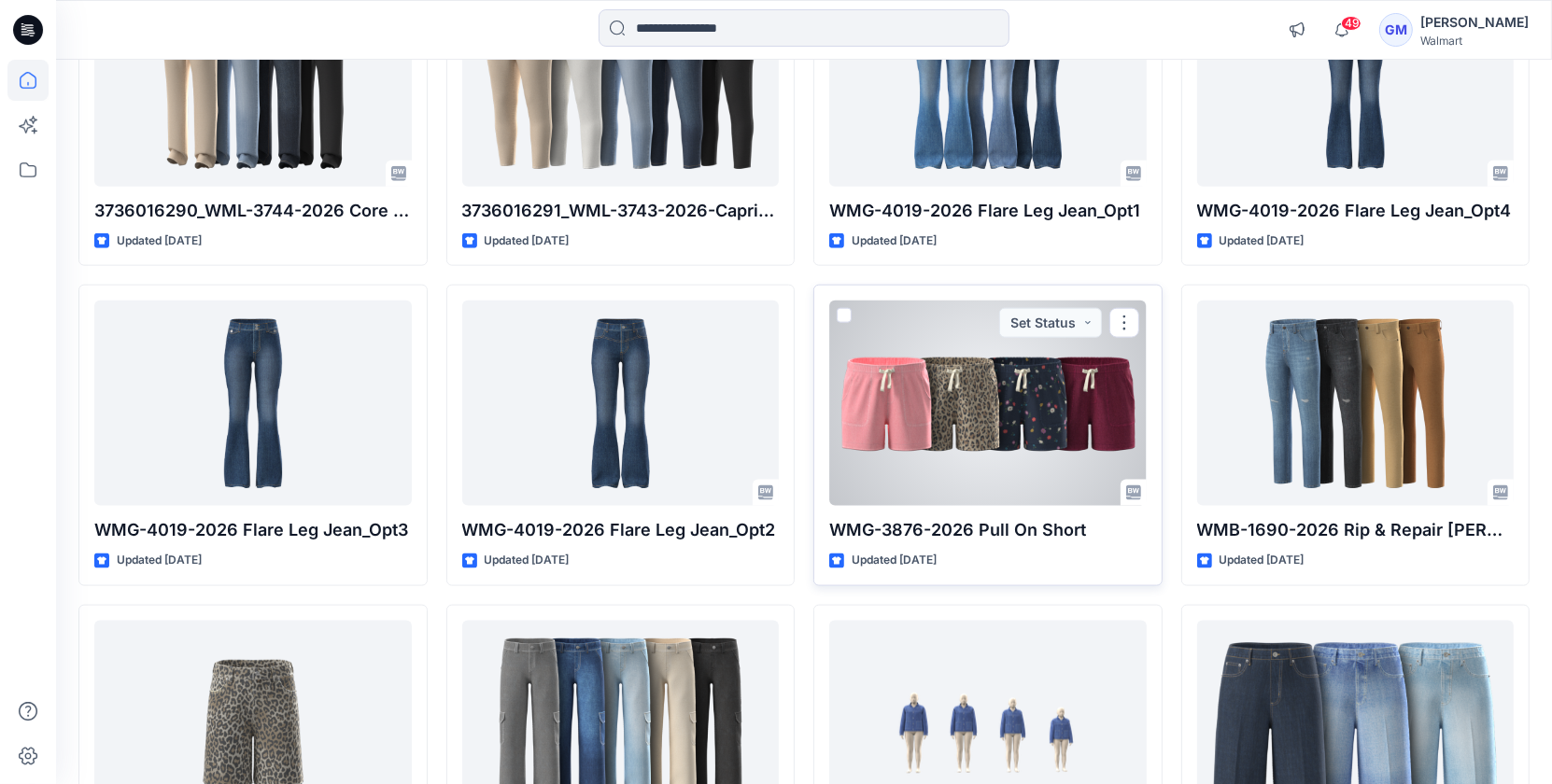
scroll to position [2219, 0]
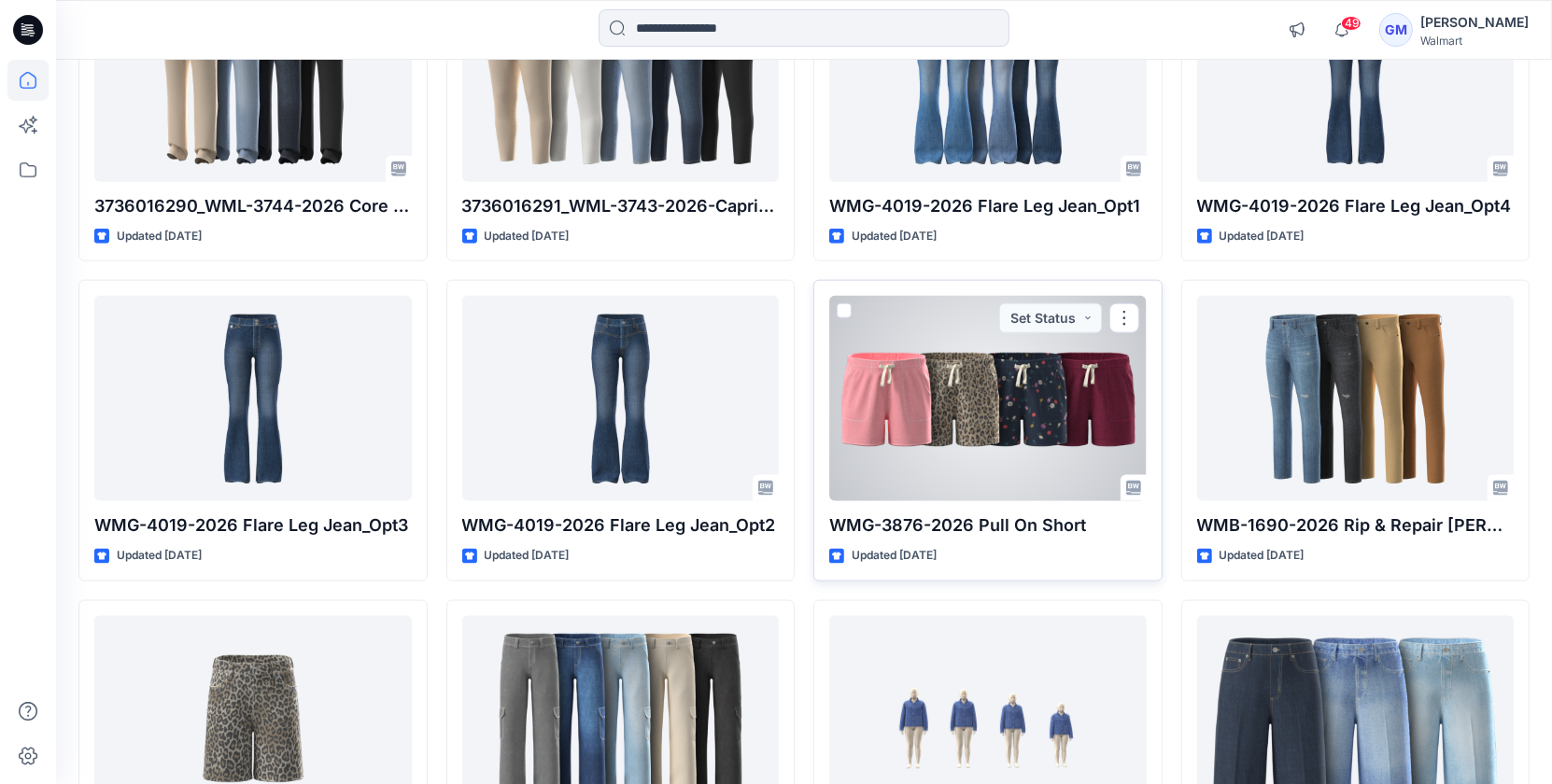
click at [911, 406] on div at bounding box center [988, 398] width 317 height 205
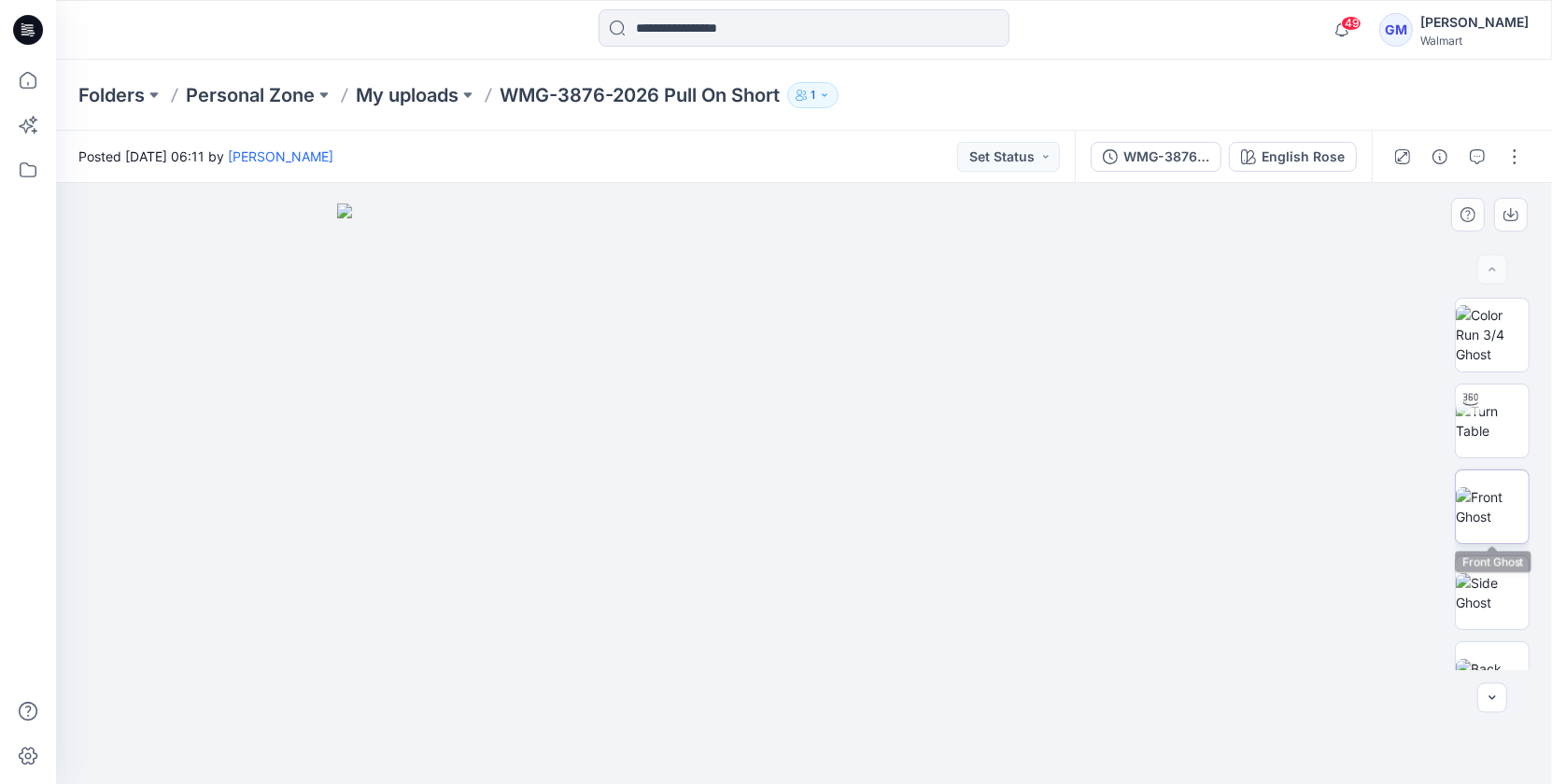
click at [1510, 518] on img at bounding box center [1492, 507] width 72 height 40
